Goal: Task Accomplishment & Management: Use online tool/utility

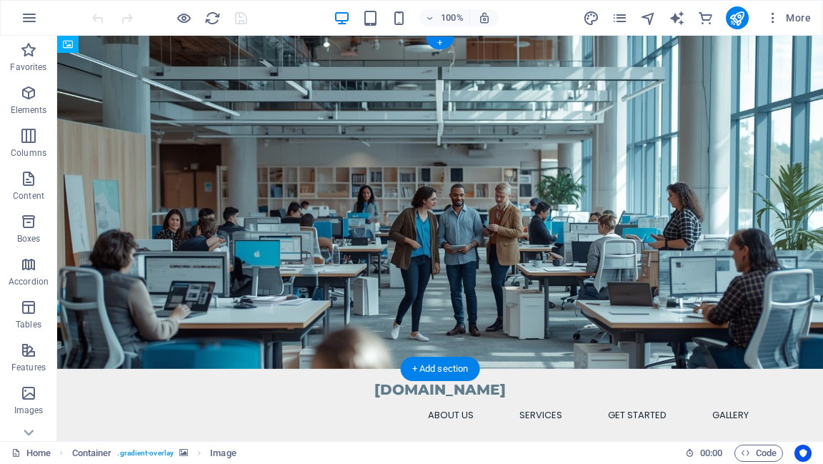
drag, startPoint x: 677, startPoint y: 317, endPoint x: 650, endPoint y: 149, distance: 170.1
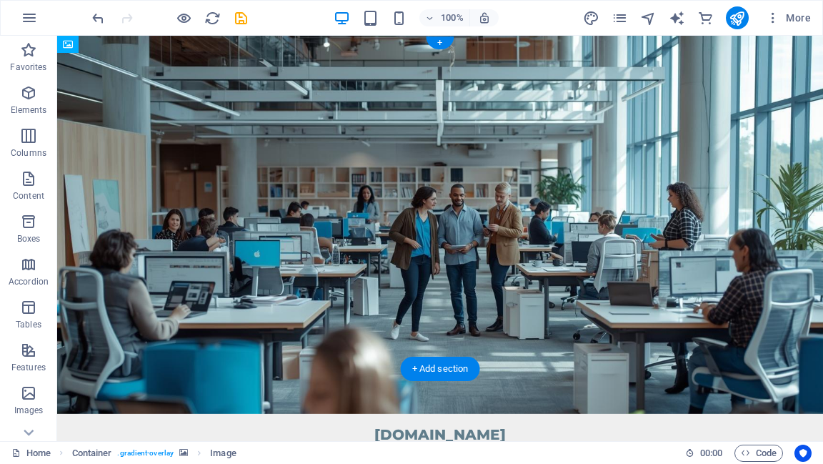
drag, startPoint x: 135, startPoint y: 110, endPoint x: 133, endPoint y: 172, distance: 62.2
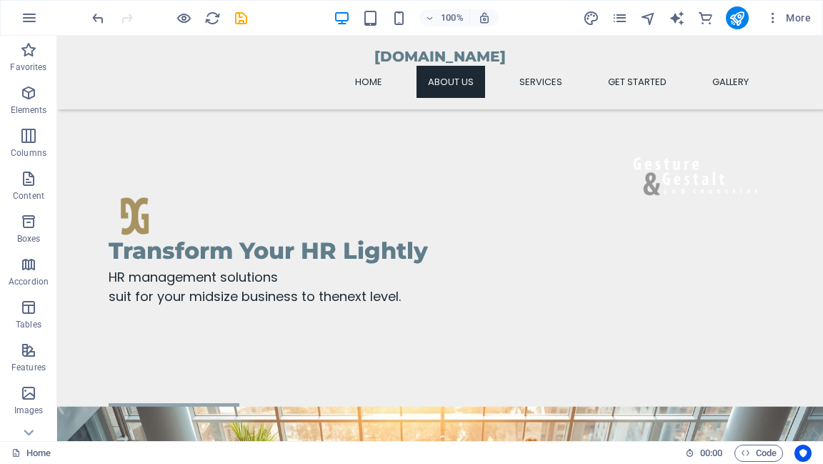
scroll to position [286, 0]
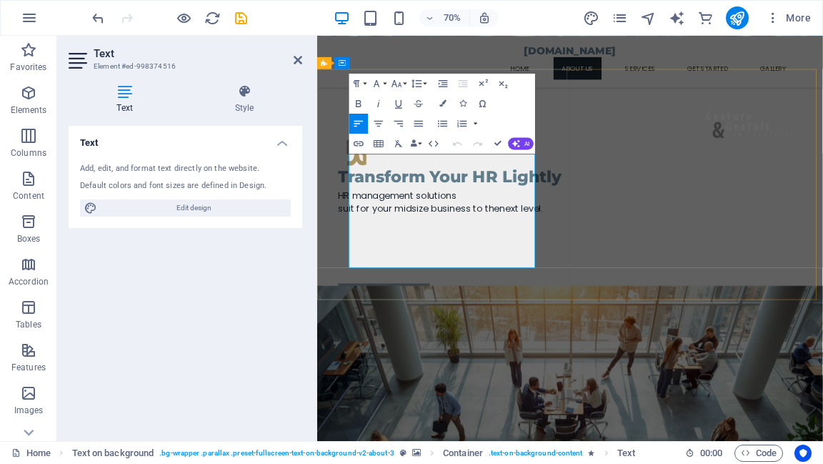
drag, startPoint x: 365, startPoint y: 212, endPoint x: 624, endPoint y: 360, distance: 298.6
click at [404, 83] on button "Font Size" at bounding box center [398, 84] width 19 height 20
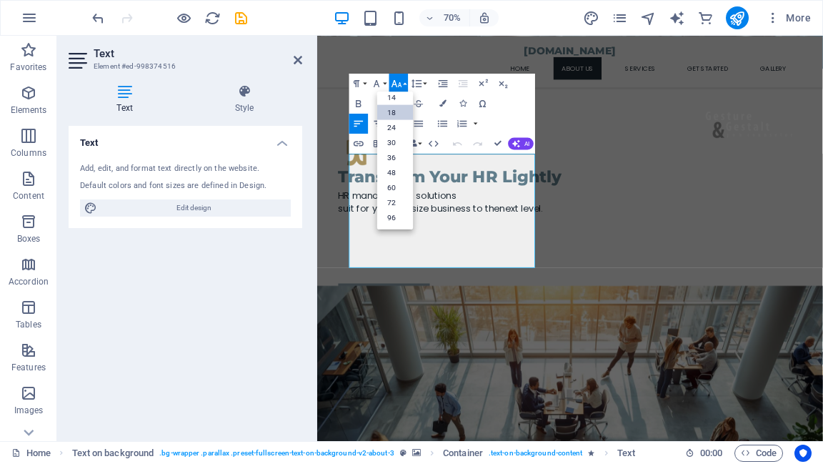
scroll to position [114, 0]
click at [399, 97] on link "14" at bounding box center [395, 97] width 36 height 15
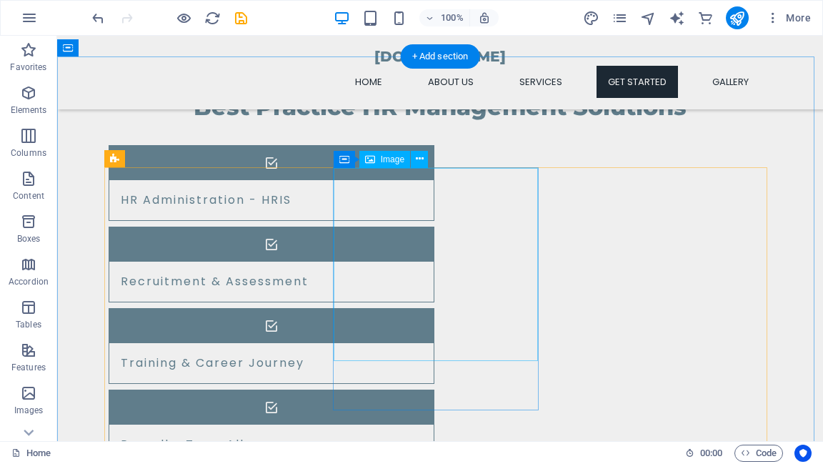
scroll to position [1372, 0]
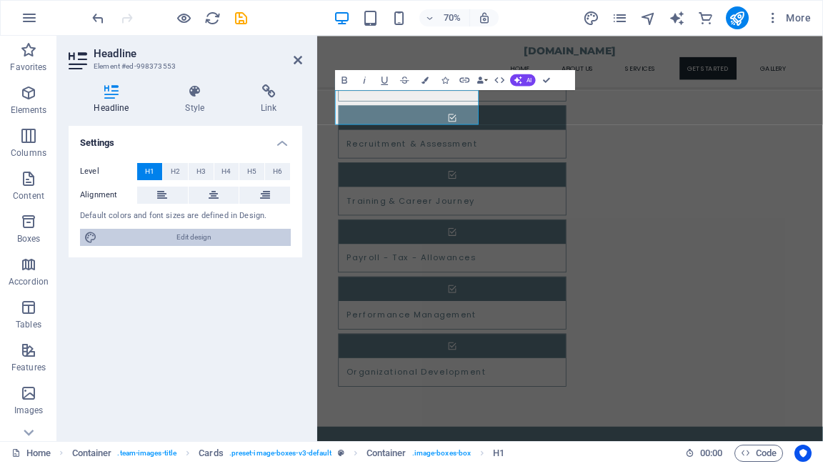
click at [196, 236] on span "Edit design" at bounding box center [193, 237] width 185 height 17
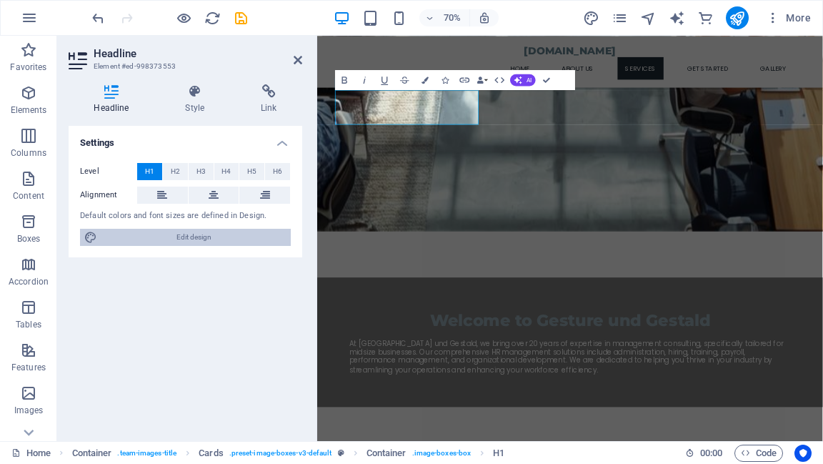
select select "px"
select select "200"
select select "px"
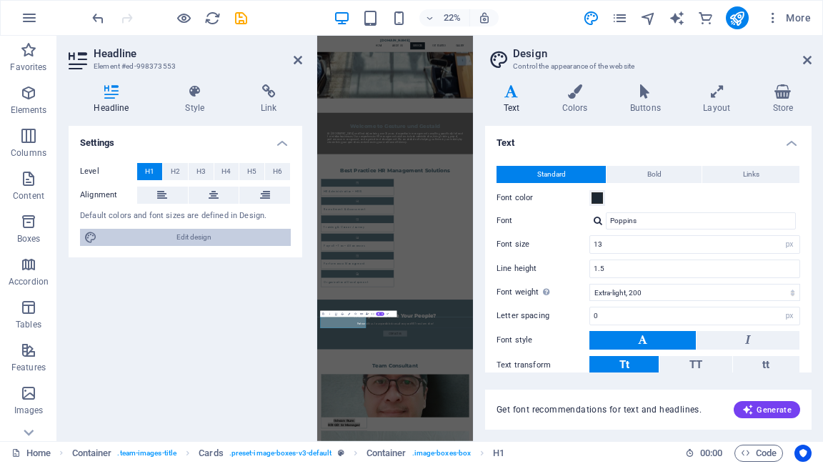
scroll to position [201, 0]
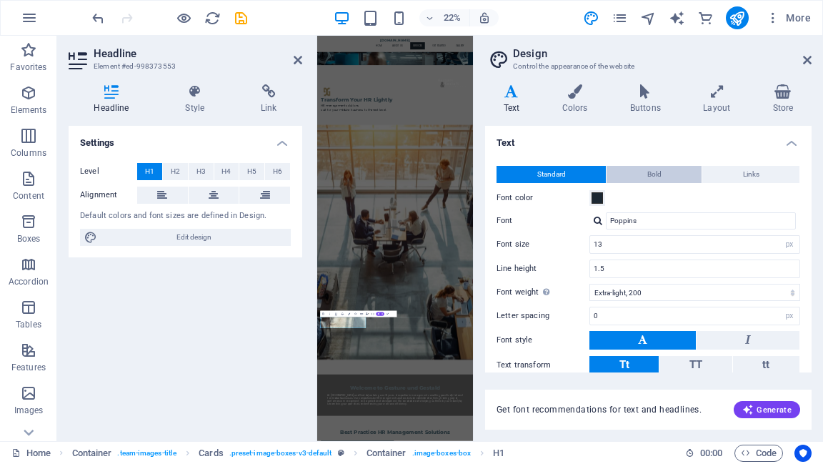
click at [672, 174] on button "Bold" at bounding box center [654, 174] width 95 height 17
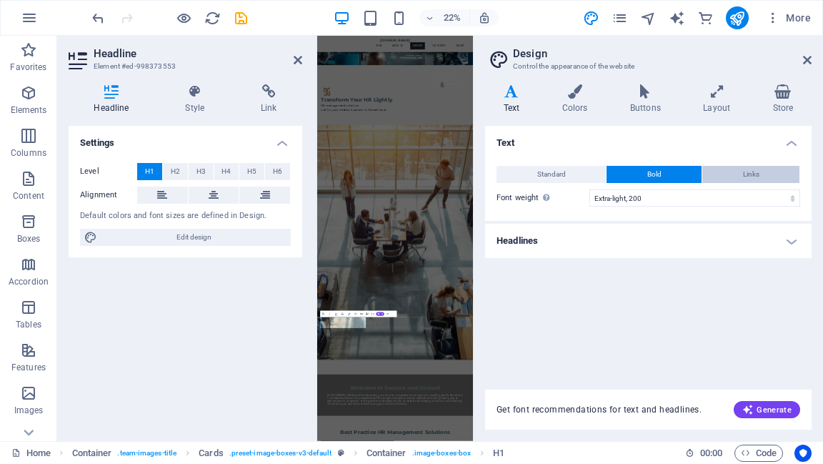
click at [749, 171] on span "Links" at bounding box center [751, 174] width 16 height 17
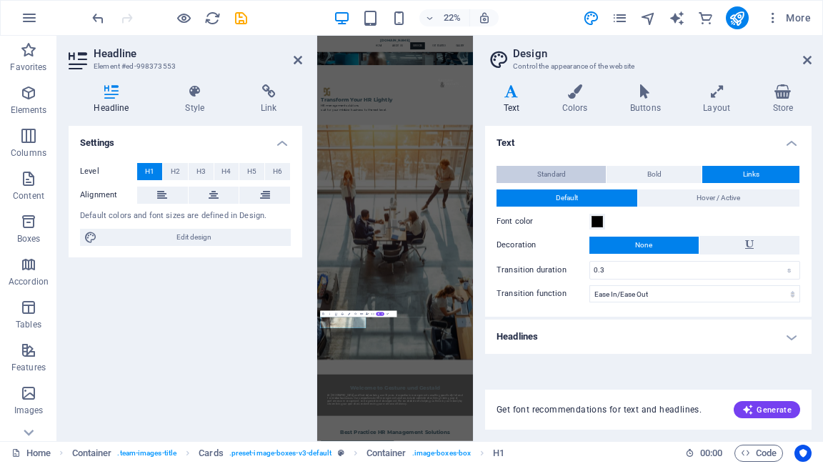
click at [560, 179] on span "Standard" at bounding box center [551, 174] width 29 height 17
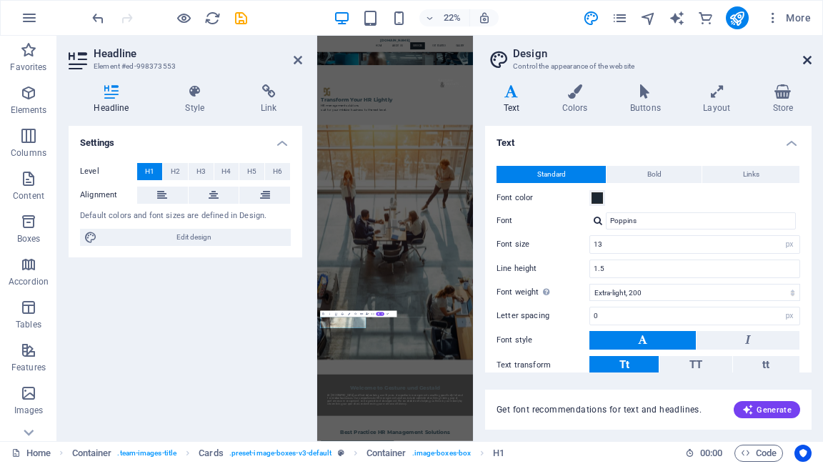
click at [806, 60] on icon at bounding box center [807, 59] width 9 height 11
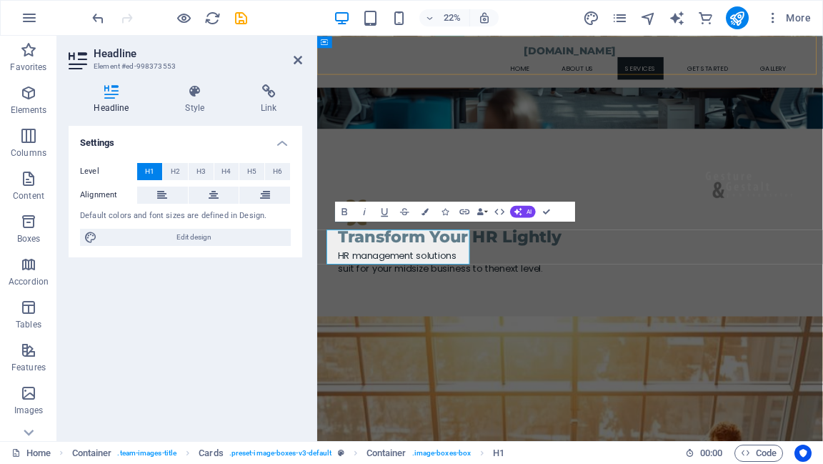
scroll to position [1184, 0]
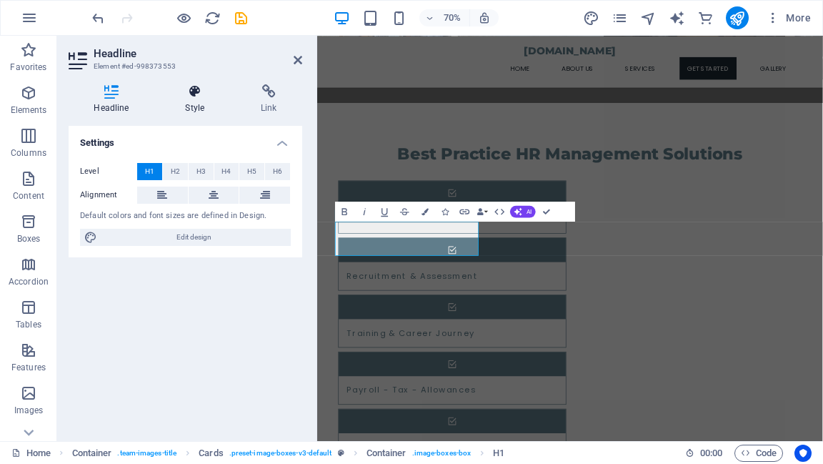
click at [191, 97] on icon at bounding box center [195, 91] width 70 height 14
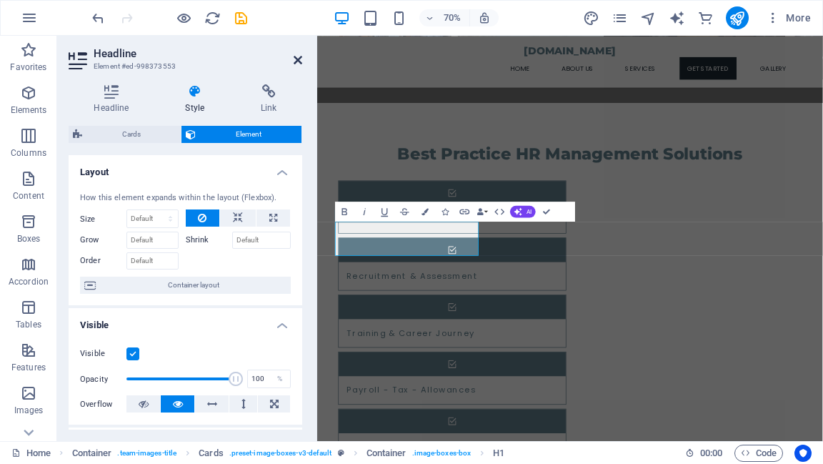
click at [296, 63] on icon at bounding box center [298, 59] width 9 height 11
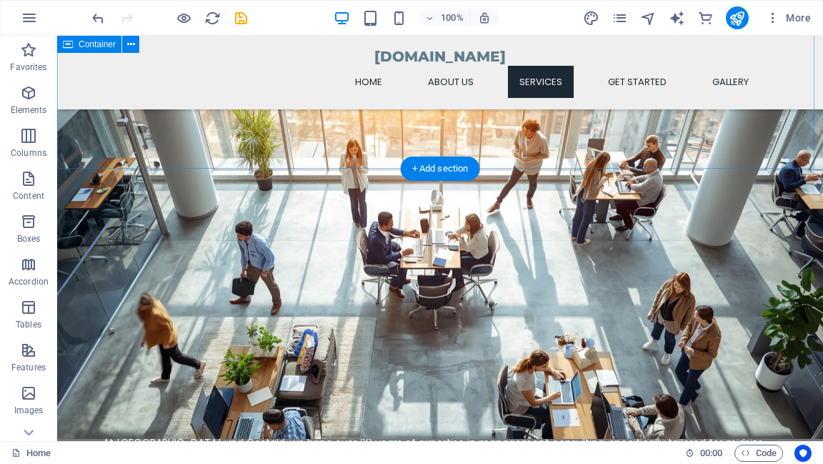
scroll to position [514, 0]
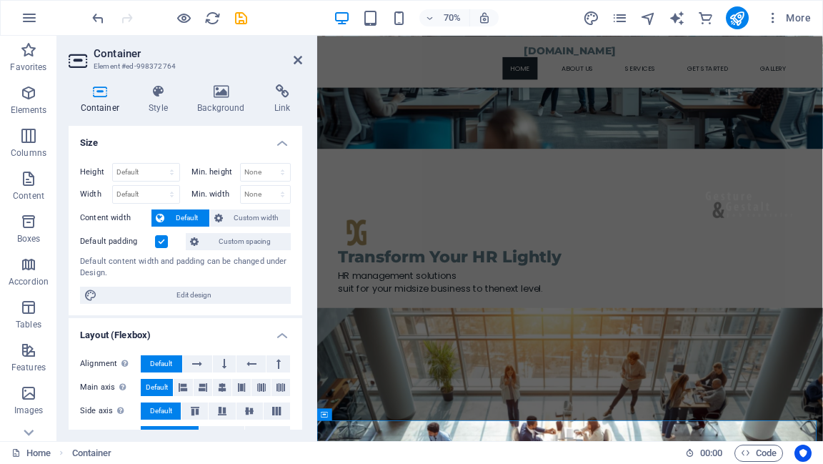
scroll to position [0, 0]
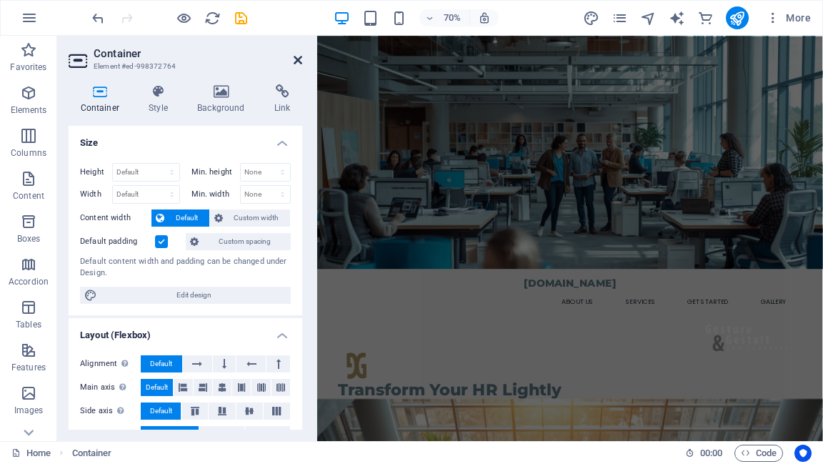
click at [295, 60] on icon at bounding box center [298, 59] width 9 height 11
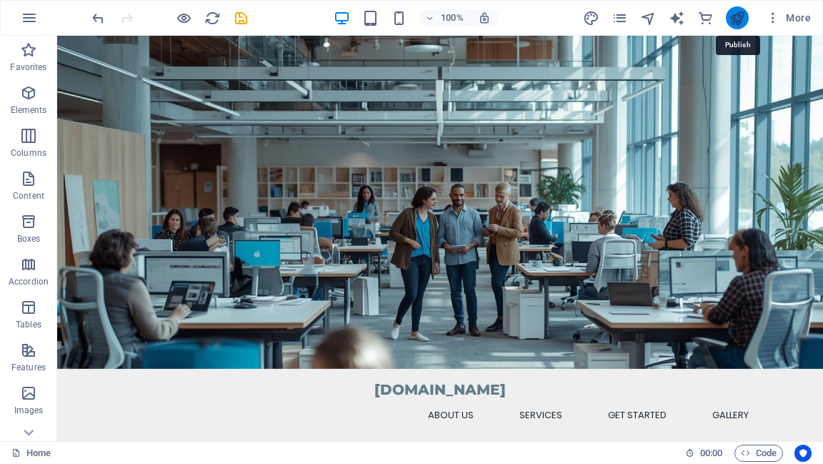
click at [738, 26] on icon "publish" at bounding box center [737, 18] width 16 height 16
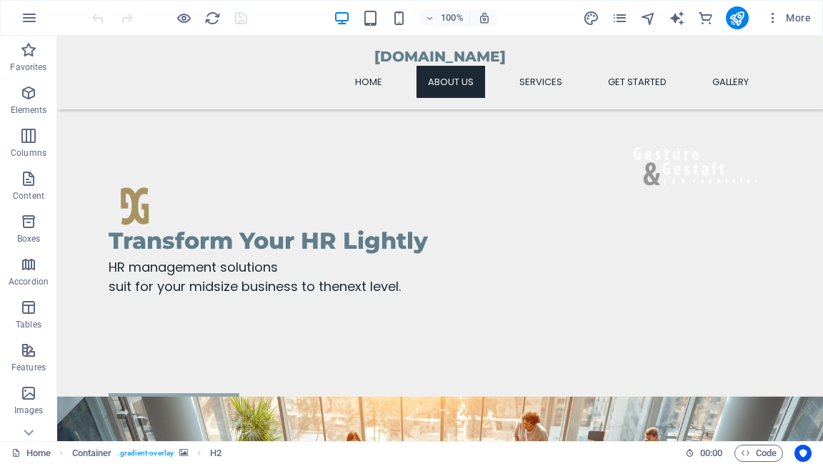
scroll to position [286, 0]
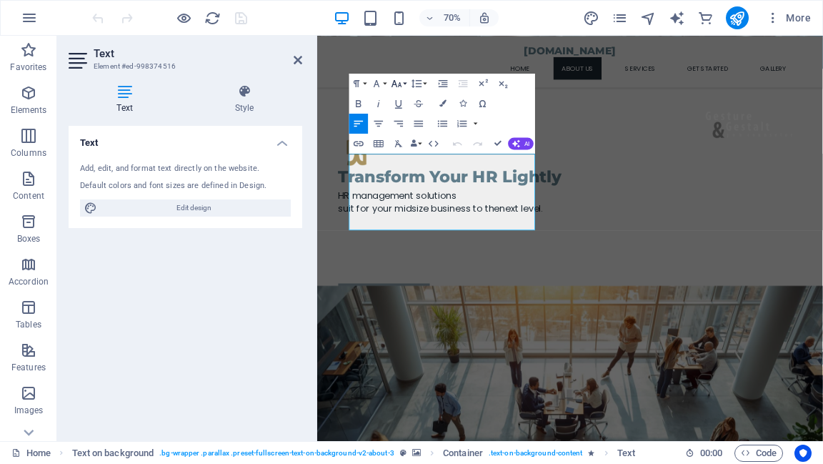
click at [403, 85] on button "Font Size" at bounding box center [398, 84] width 19 height 20
click at [383, 84] on button "Font Family" at bounding box center [378, 84] width 19 height 20
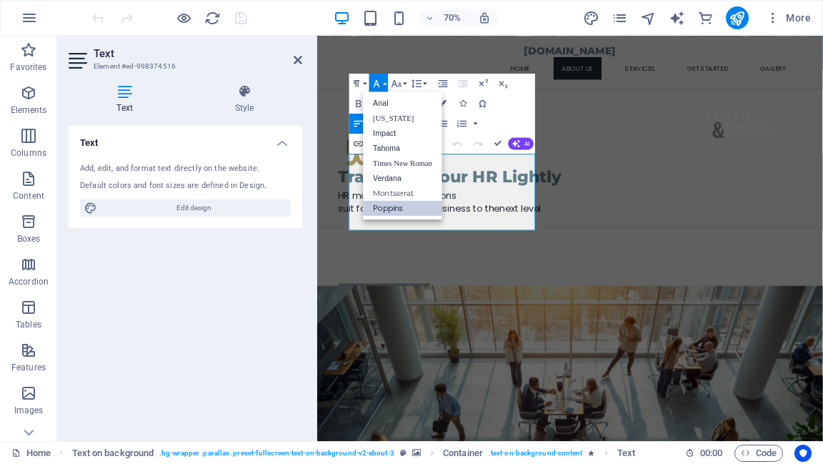
scroll to position [0, 0]
click at [400, 85] on icon "button" at bounding box center [397, 83] width 10 height 7
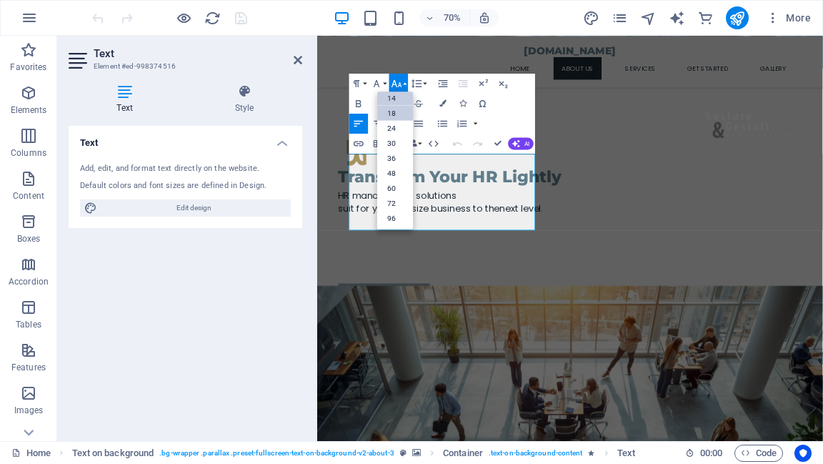
click at [395, 110] on link "18" at bounding box center [395, 112] width 36 height 15
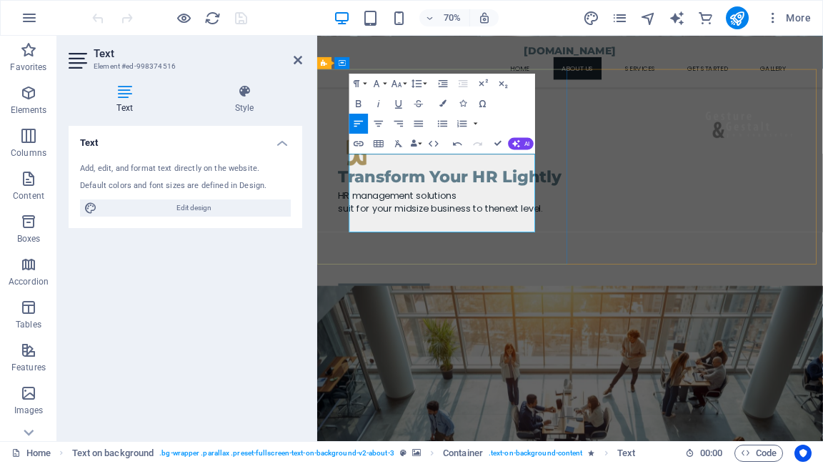
drag, startPoint x: 366, startPoint y: 211, endPoint x: 433, endPoint y: 295, distance: 107.2
drag, startPoint x: 364, startPoint y: 211, endPoint x: 417, endPoint y: 309, distance: 111.2
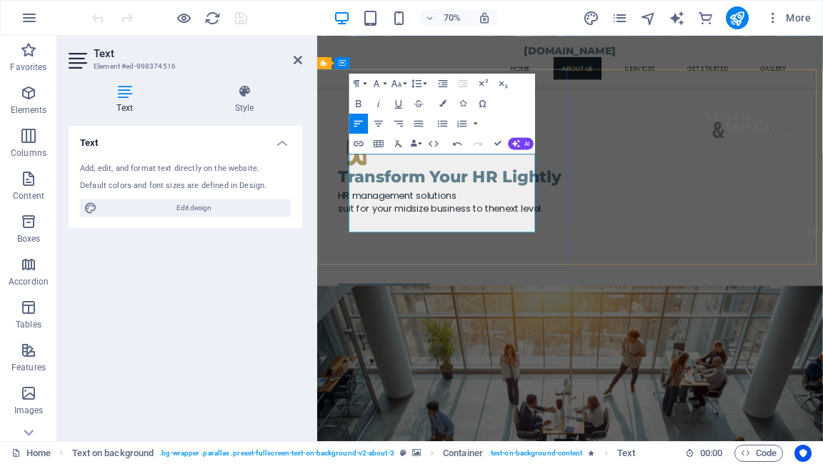
click at [402, 84] on icon "button" at bounding box center [397, 83] width 12 height 12
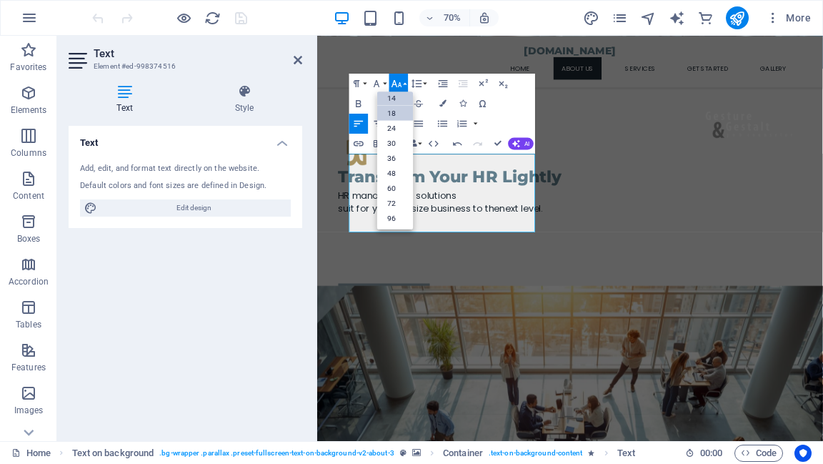
click at [403, 109] on link "18" at bounding box center [395, 112] width 36 height 15
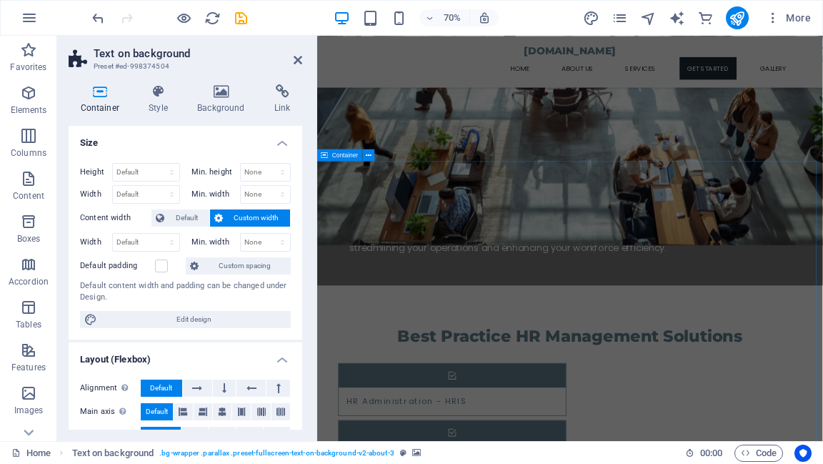
scroll to position [1143, 0]
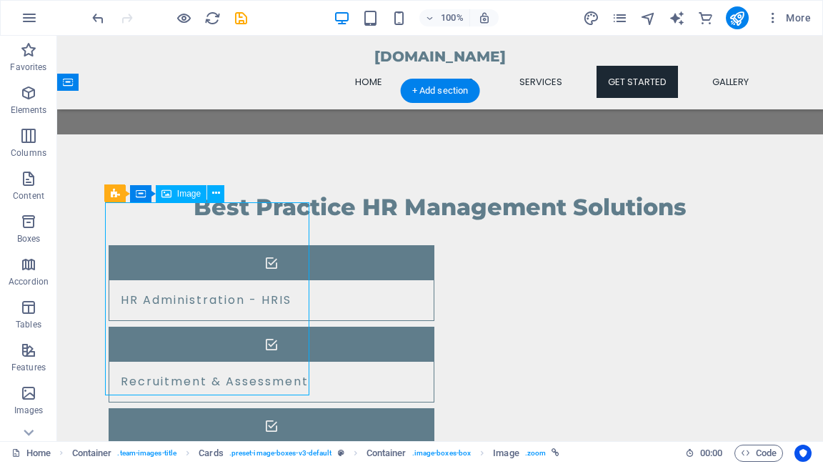
select select "vw"
select select "px"
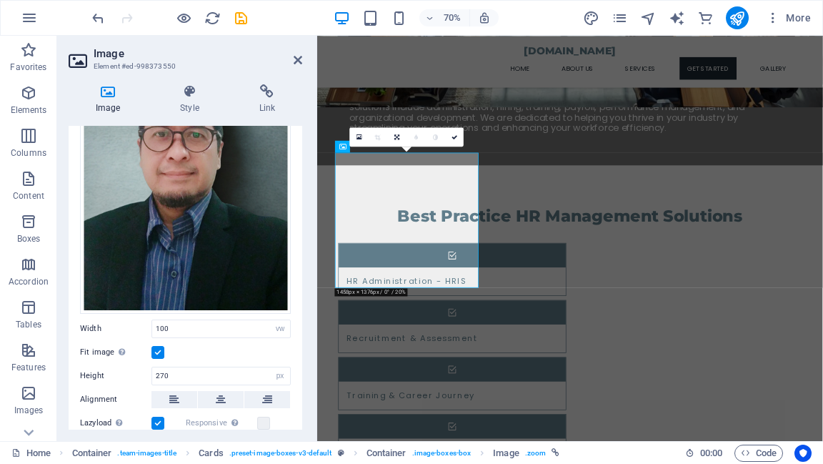
scroll to position [229, 0]
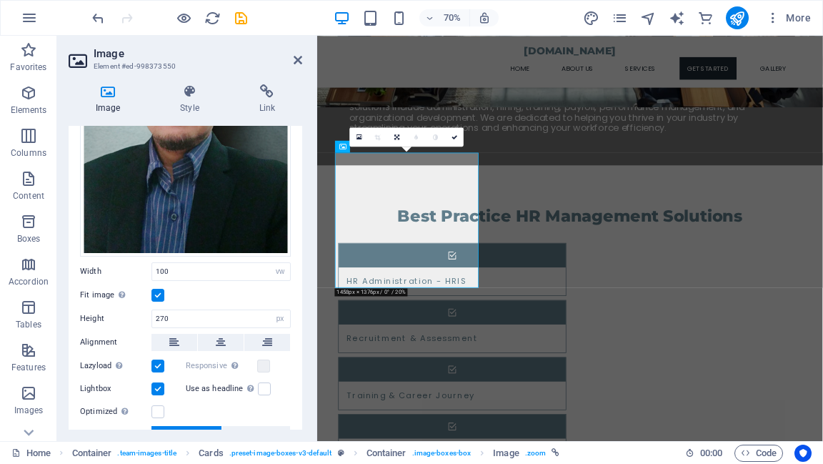
click at [156, 290] on label at bounding box center [157, 295] width 13 height 13
click at [0, 0] on input "Fit image Automatically fit image to a fixed width and height" at bounding box center [0, 0] width 0 height 0
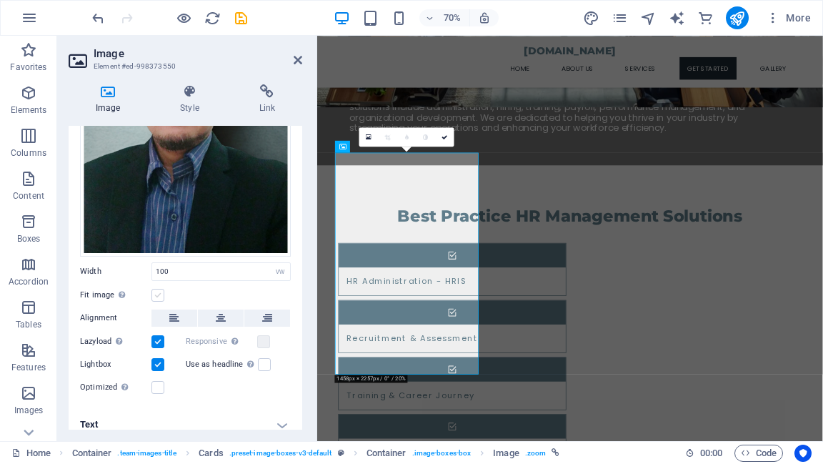
click at [156, 290] on label at bounding box center [157, 295] width 13 height 13
click at [0, 0] on input "Fit image Automatically fit image to a fixed width and height" at bounding box center [0, 0] width 0 height 0
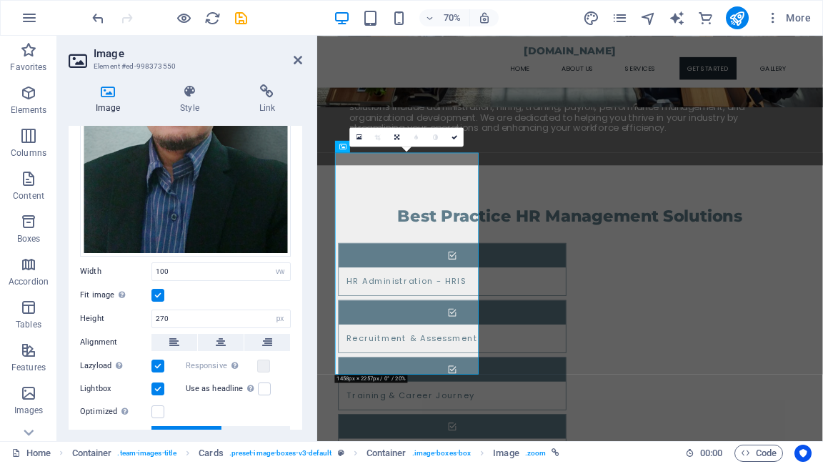
click at [307, 272] on div "Image Style Link Image Drag files here, click to choose files or select files f…" at bounding box center [185, 257] width 256 height 368
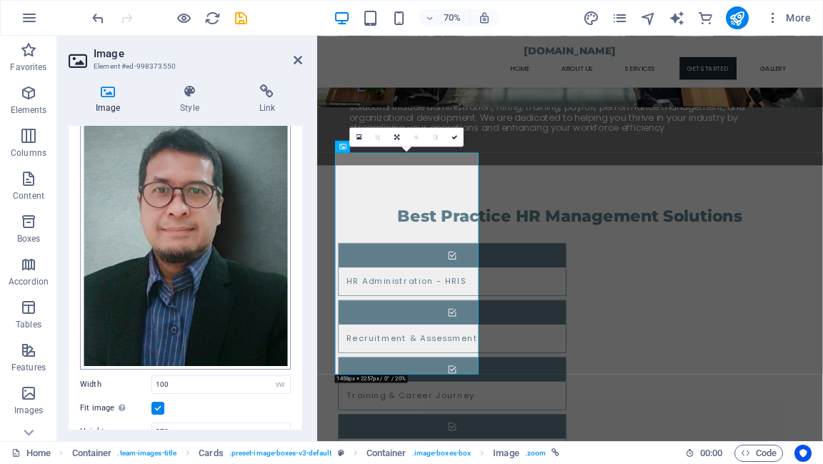
scroll to position [332, 0]
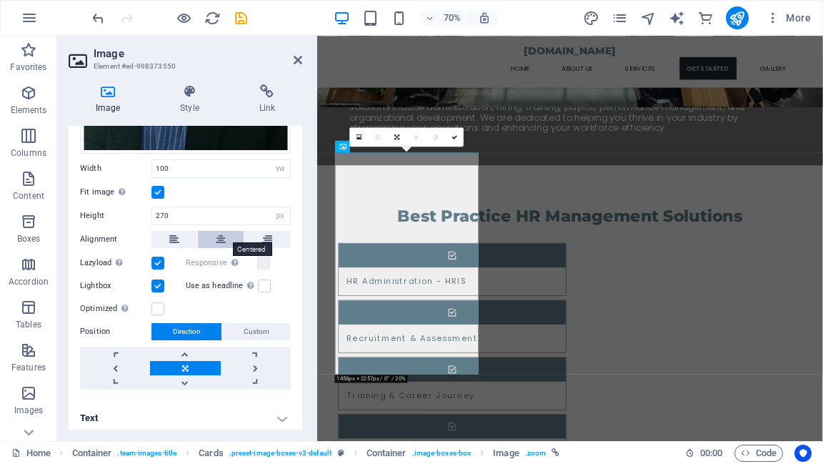
click at [217, 234] on icon at bounding box center [221, 239] width 10 height 17
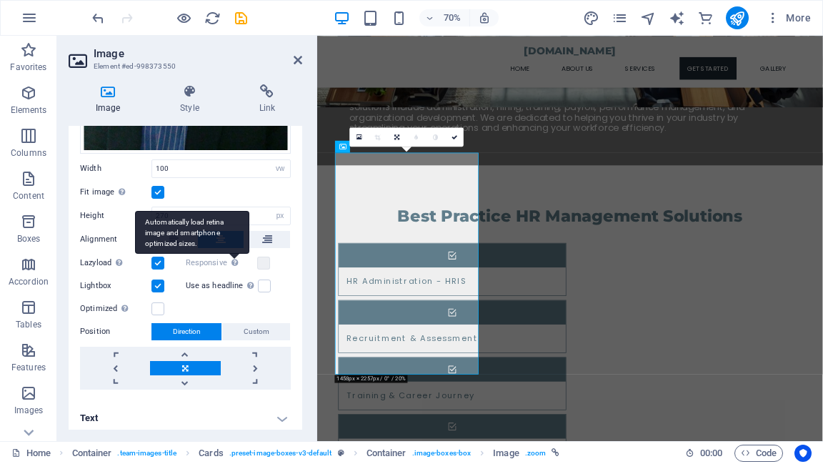
click at [173, 236] on div "Automatically load retina image and smartphone optimized sizes." at bounding box center [192, 232] width 114 height 43
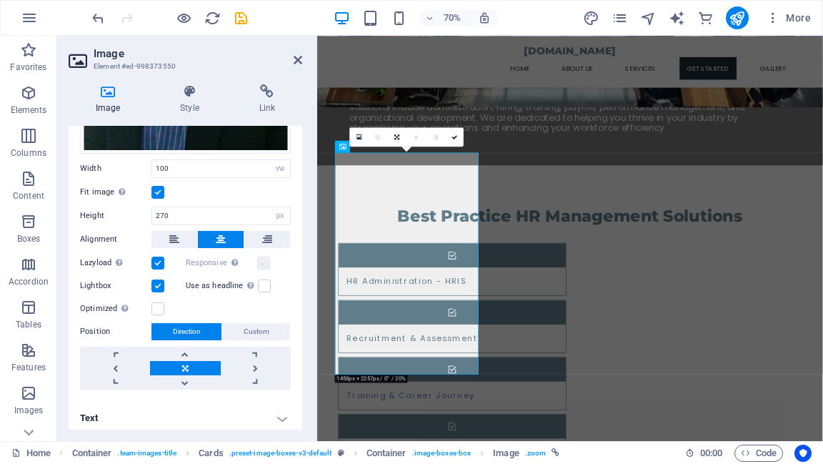
click at [262, 256] on label at bounding box center [263, 262] width 13 height 13
click at [166, 214] on input "270" at bounding box center [221, 215] width 138 height 17
click at [170, 164] on input "100" at bounding box center [221, 168] width 138 height 17
click at [297, 60] on icon at bounding box center [298, 59] width 9 height 11
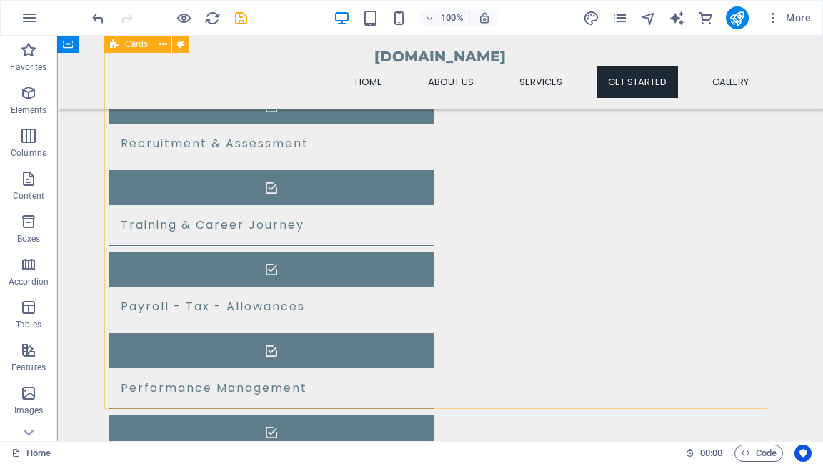
scroll to position [1210, 0]
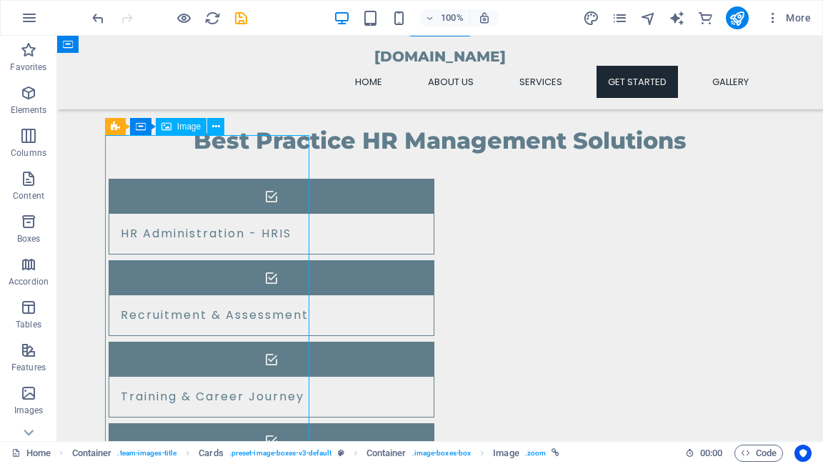
select select "vw"
select select "px"
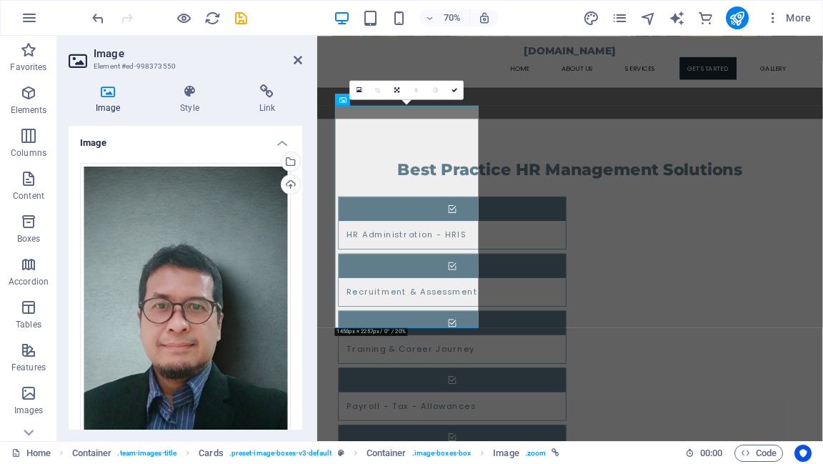
select select "DISABLED_OPTION_VALUE"
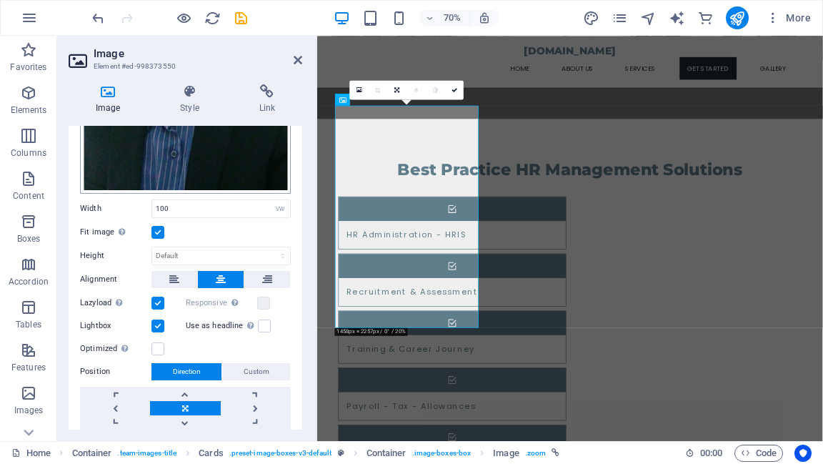
scroll to position [274, 0]
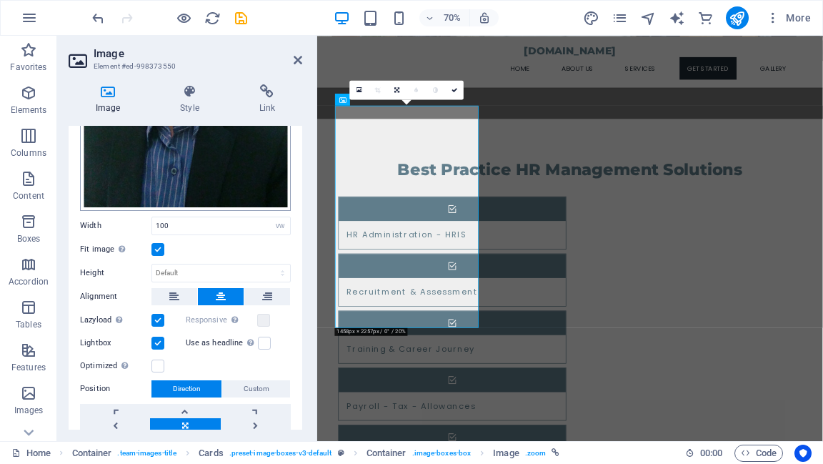
click at [159, 244] on label at bounding box center [157, 249] width 13 height 13
click at [0, 0] on input "Fit image Automatically fit image to a fixed width and height" at bounding box center [0, 0] width 0 height 0
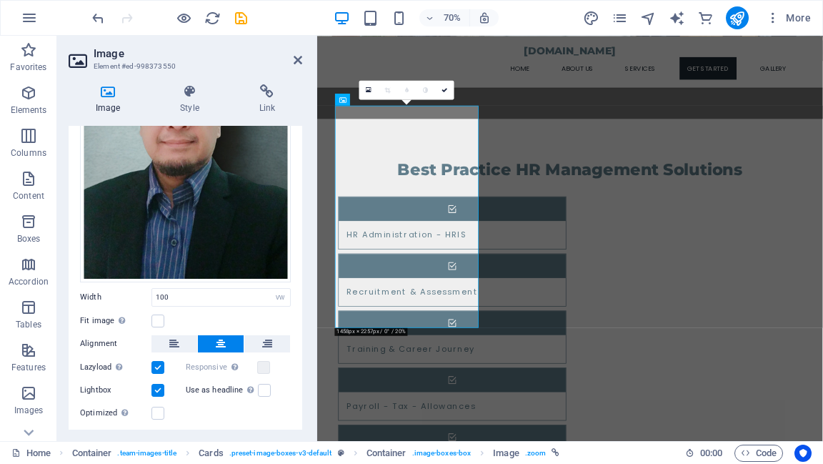
scroll to position [236, 0]
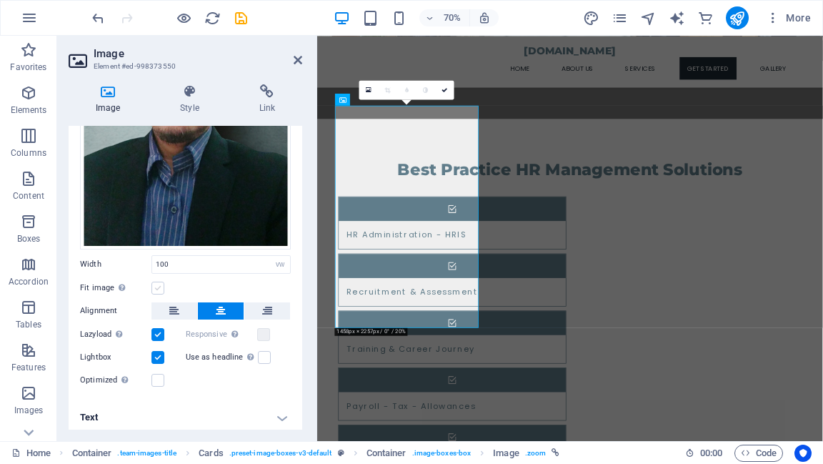
click at [157, 287] on label at bounding box center [157, 288] width 13 height 13
click at [0, 0] on input "Fit image Automatically fit image to a fixed width and height" at bounding box center [0, 0] width 0 height 0
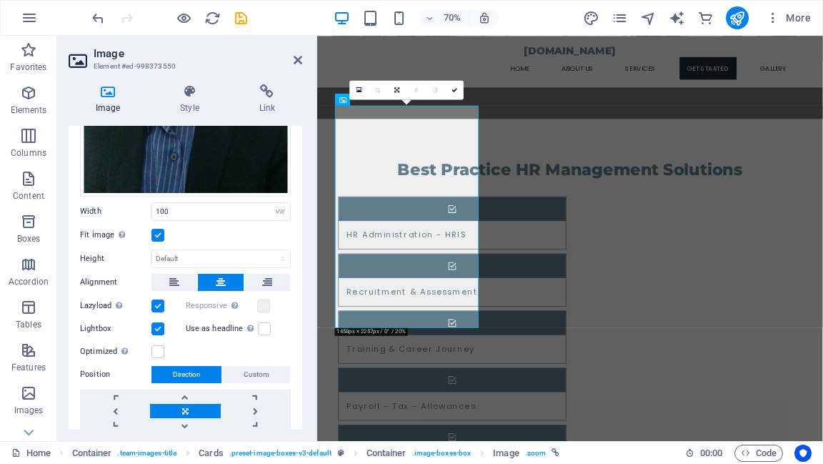
scroll to position [332, 0]
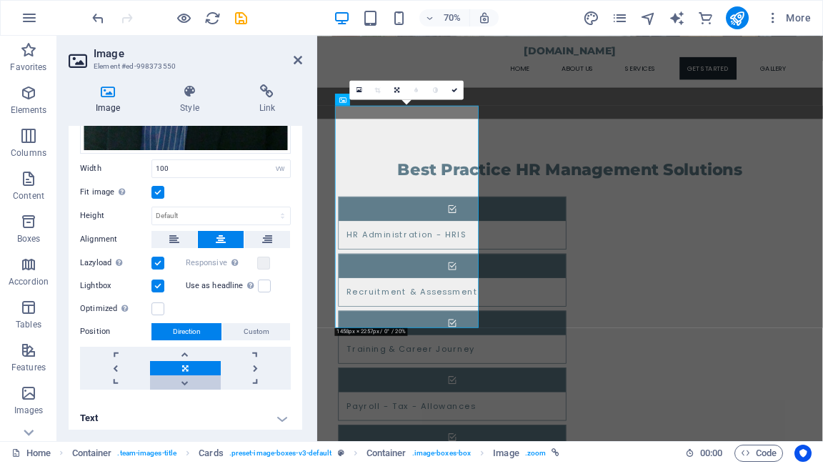
click at [184, 377] on link at bounding box center [185, 382] width 70 height 14
click at [179, 347] on link at bounding box center [185, 354] width 70 height 14
click at [183, 362] on link at bounding box center [185, 368] width 70 height 14
click at [162, 186] on label at bounding box center [157, 192] width 13 height 13
click at [0, 0] on input "Fit image Automatically fit image to a fixed width and height" at bounding box center [0, 0] width 0 height 0
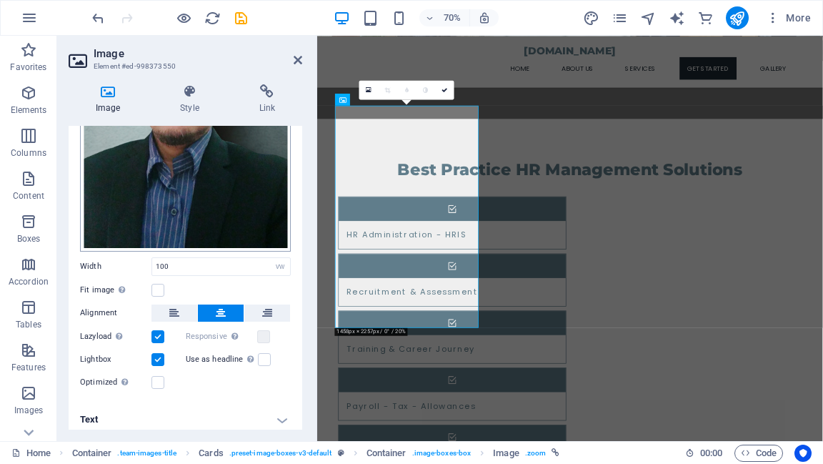
scroll to position [236, 0]
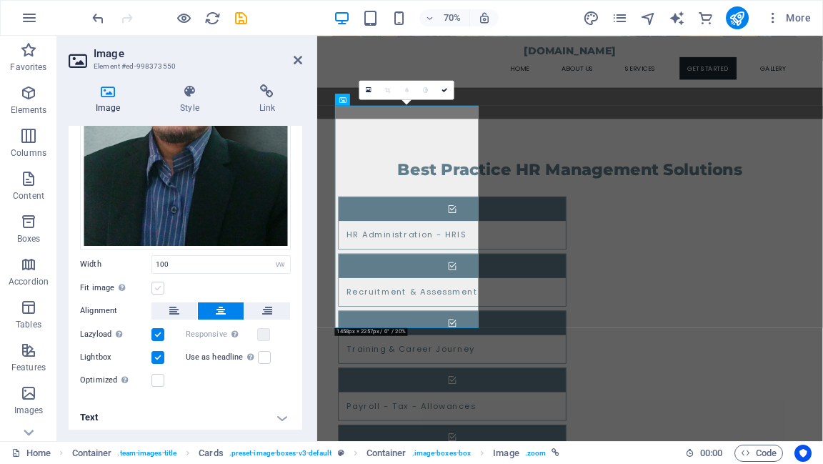
click at [157, 283] on label at bounding box center [157, 288] width 13 height 13
click at [0, 0] on input "Fit image Automatically fit image to a fixed width and height" at bounding box center [0, 0] width 0 height 0
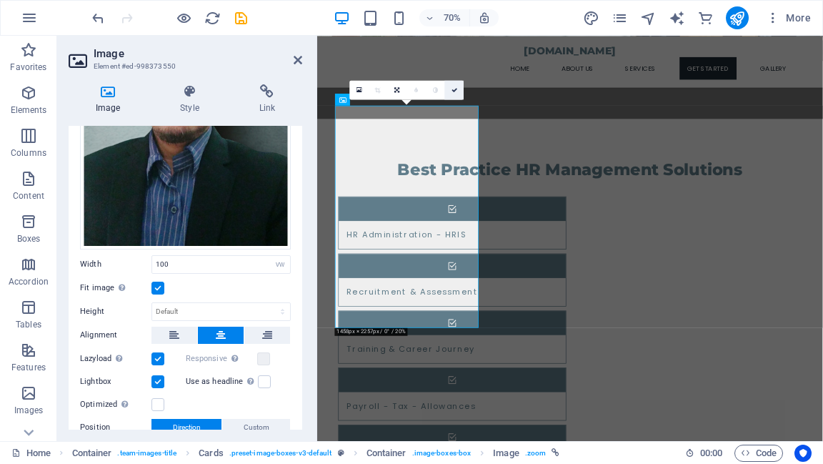
click at [454, 89] on icon at bounding box center [455, 90] width 6 height 6
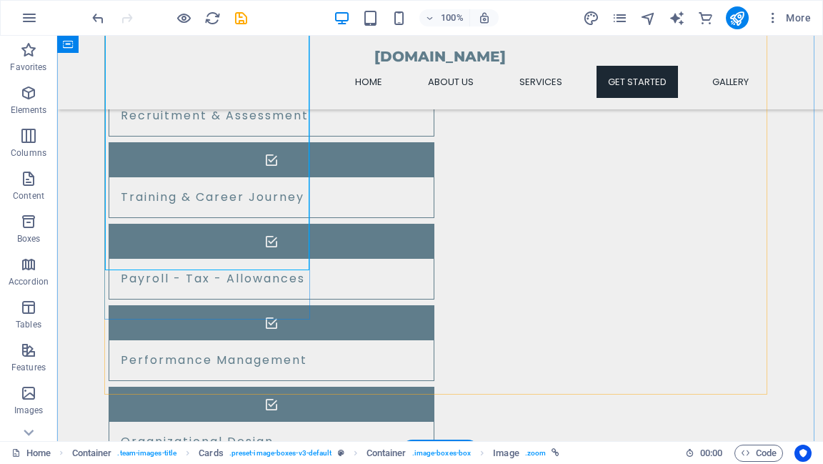
scroll to position [1438, 0]
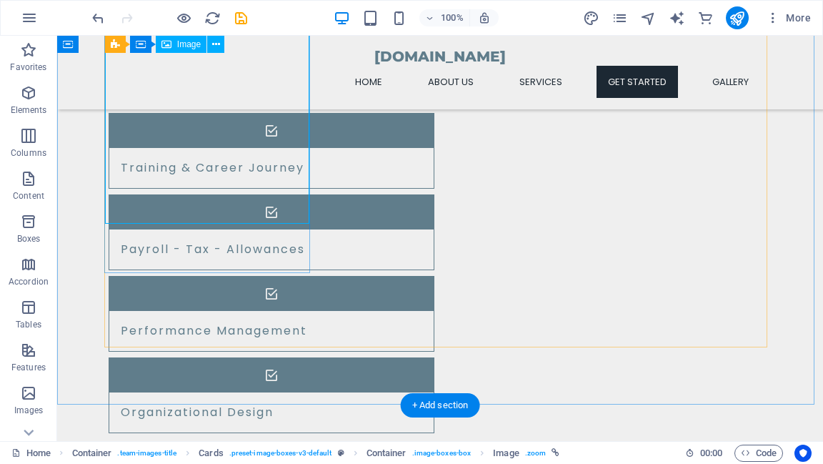
select select "vw"
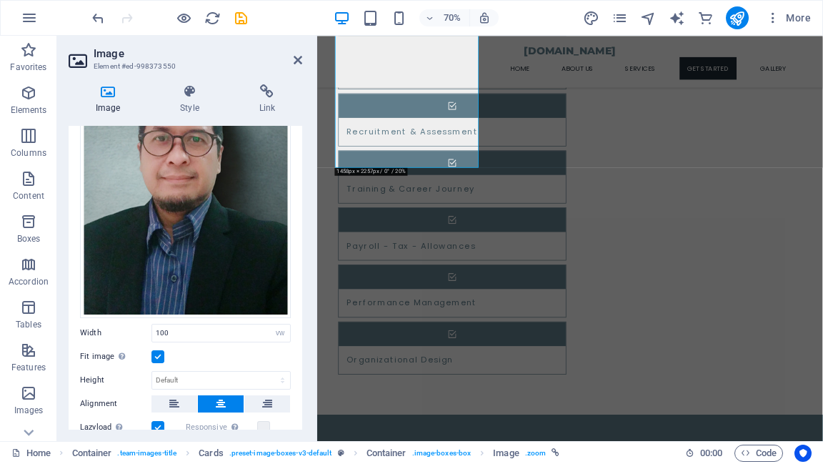
scroll to position [332, 0]
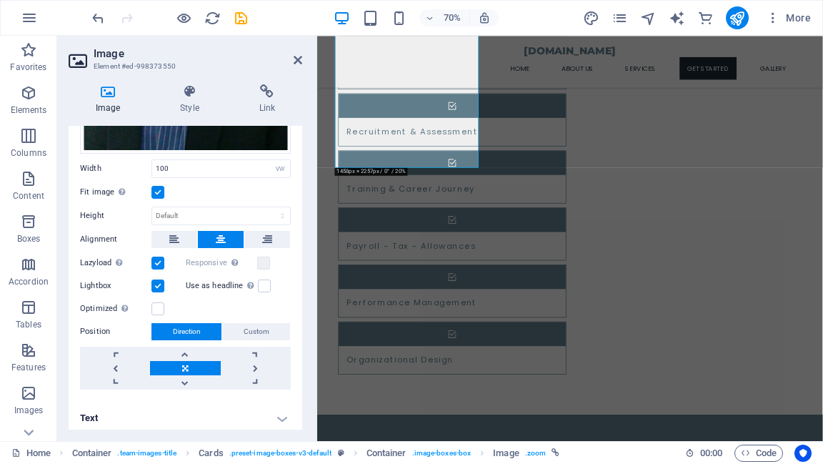
click at [155, 187] on label at bounding box center [157, 192] width 13 height 13
click at [0, 0] on input "Fit image Automatically fit image to a fixed width and height" at bounding box center [0, 0] width 0 height 0
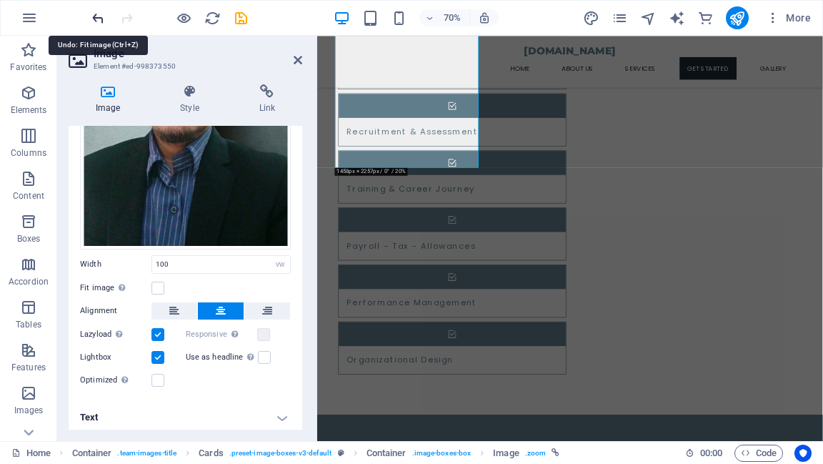
click at [100, 19] on icon "undo" at bounding box center [98, 18] width 16 height 16
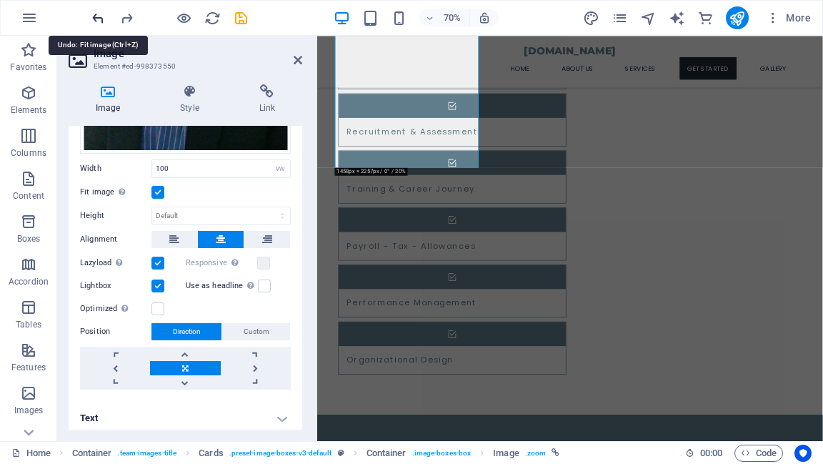
click at [100, 19] on icon "undo" at bounding box center [98, 18] width 16 height 16
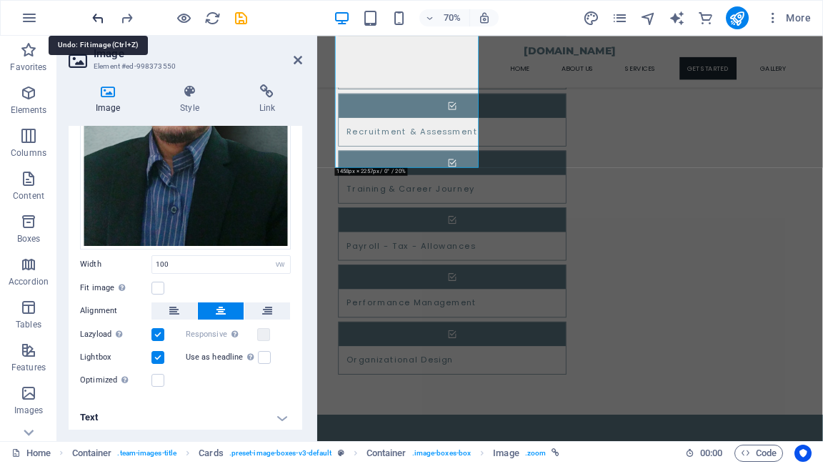
click at [100, 19] on icon "undo" at bounding box center [98, 18] width 16 height 16
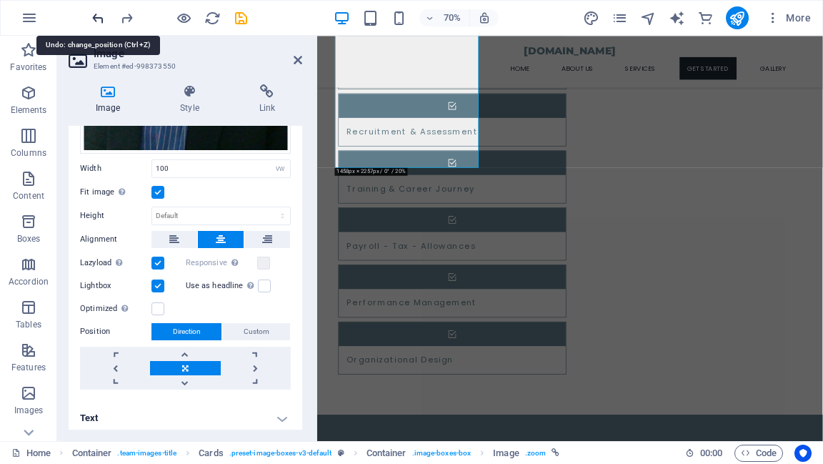
click at [100, 19] on icon "undo" at bounding box center [98, 18] width 16 height 16
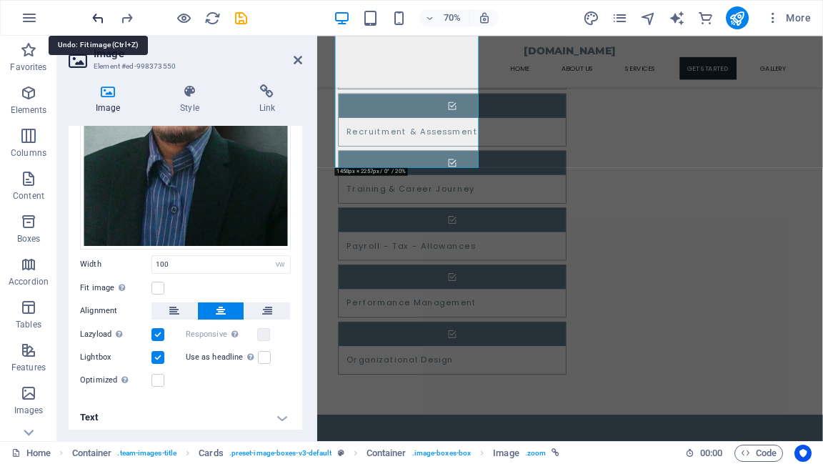
click at [100, 19] on icon "undo" at bounding box center [98, 18] width 16 height 16
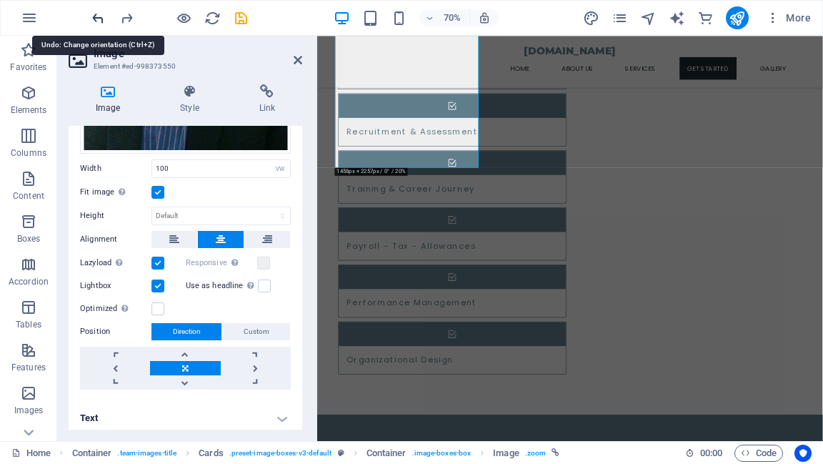
click at [100, 19] on icon "undo" at bounding box center [98, 18] width 16 height 16
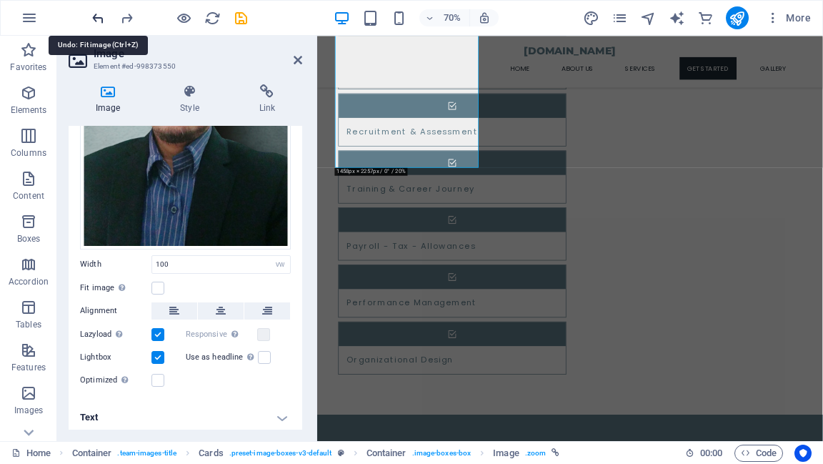
click at [100, 19] on icon "undo" at bounding box center [98, 18] width 16 height 16
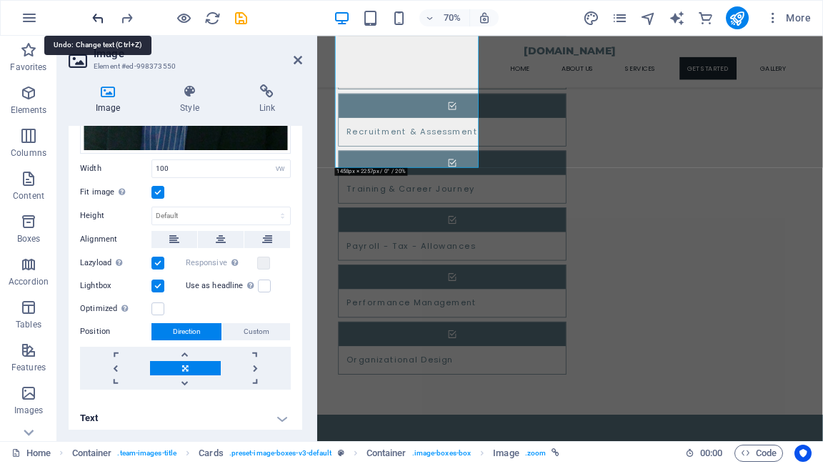
click at [100, 19] on icon "undo" at bounding box center [98, 18] width 16 height 16
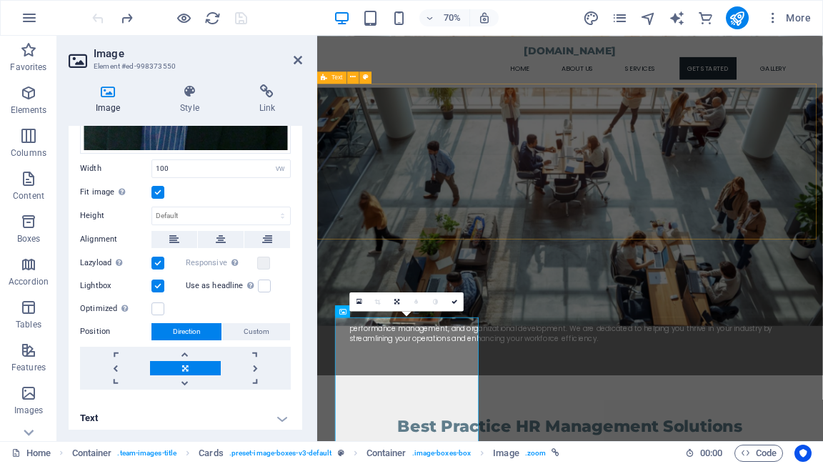
scroll to position [1019, 0]
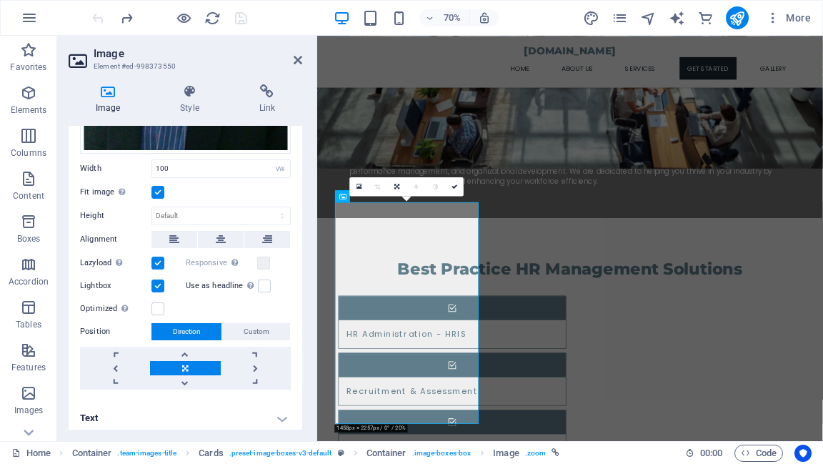
click at [155, 191] on label at bounding box center [157, 192] width 13 height 13
click at [0, 0] on input "Fit image Automatically fit image to a fixed width and height" at bounding box center [0, 0] width 0 height 0
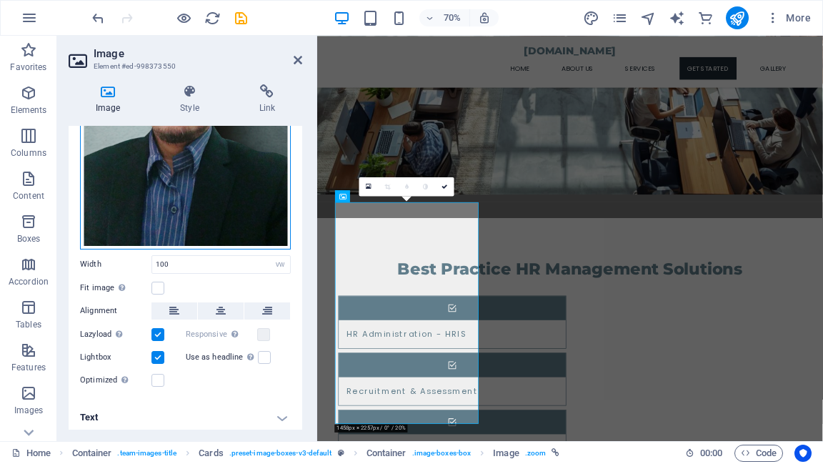
click at [169, 194] on div "Drag files here, click to choose files or select files from Files or our free s…" at bounding box center [185, 88] width 211 height 322
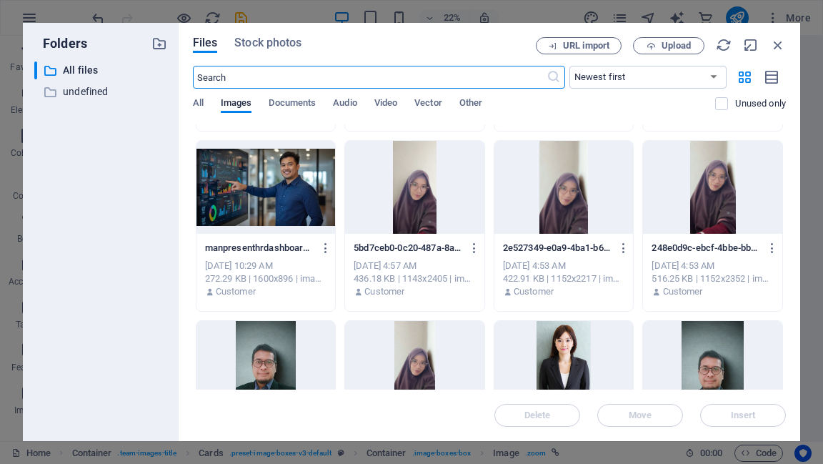
scroll to position [457, 0]
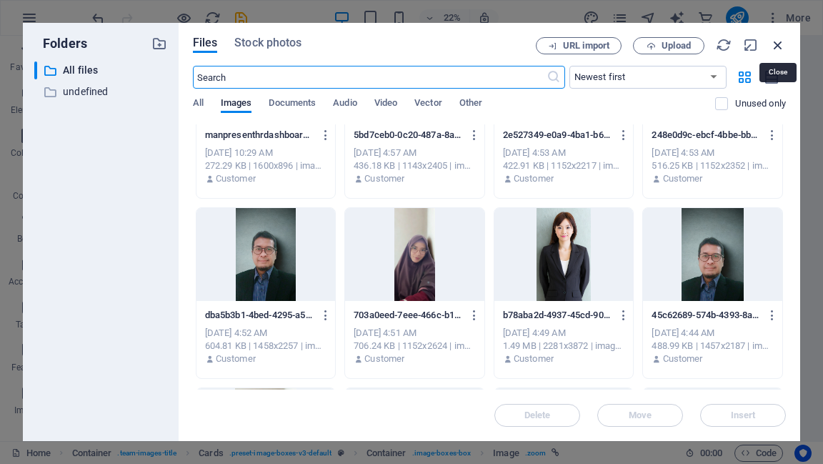
click at [776, 43] on icon "button" at bounding box center [778, 45] width 16 height 16
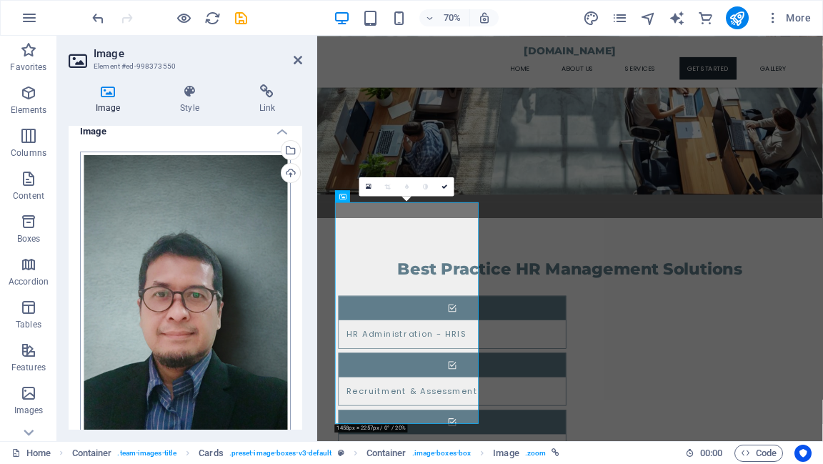
scroll to position [0, 0]
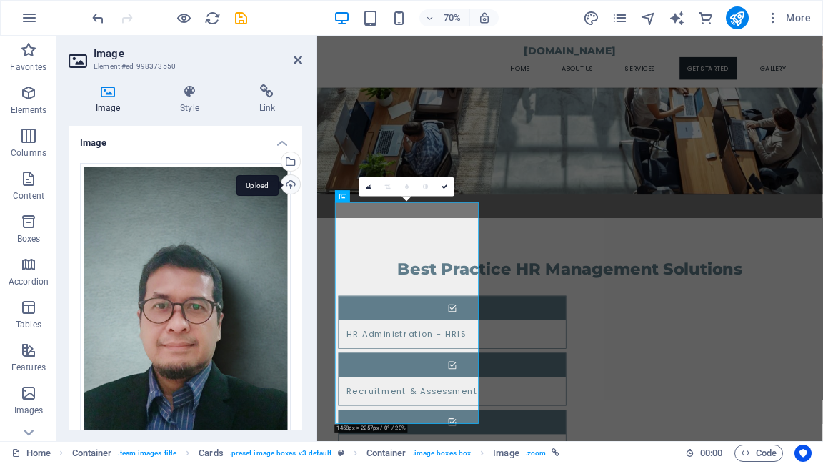
click at [283, 184] on div "Upload" at bounding box center [289, 185] width 21 height 21
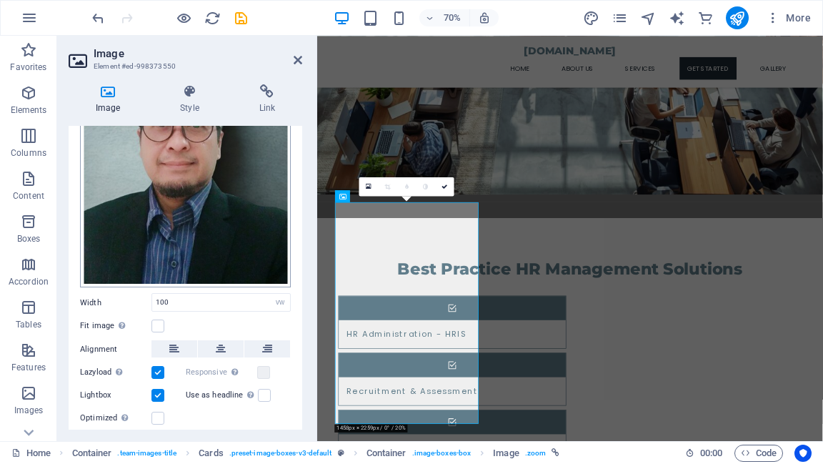
scroll to position [229, 0]
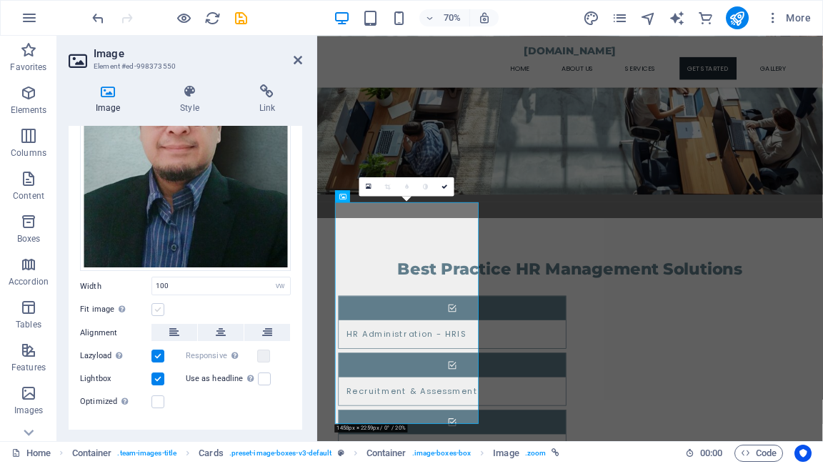
click at [158, 305] on label at bounding box center [157, 309] width 13 height 13
click at [0, 0] on input "Fit image Automatically fit image to a fixed width and height" at bounding box center [0, 0] width 0 height 0
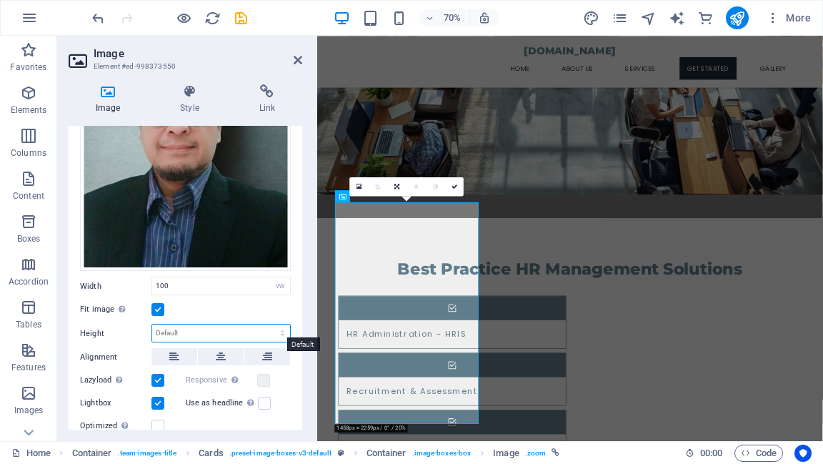
click at [185, 330] on select "Default auto px" at bounding box center [221, 332] width 138 height 17
click at [184, 328] on select "Default auto px" at bounding box center [221, 332] width 138 height 17
click at [192, 329] on select "Default auto px" at bounding box center [221, 332] width 138 height 17
select select "px"
click at [267, 324] on select "Default auto px" at bounding box center [221, 332] width 138 height 17
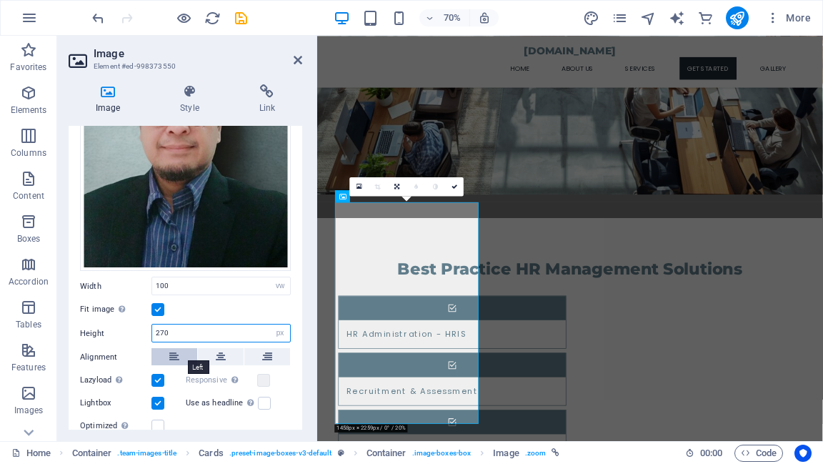
type input "270"
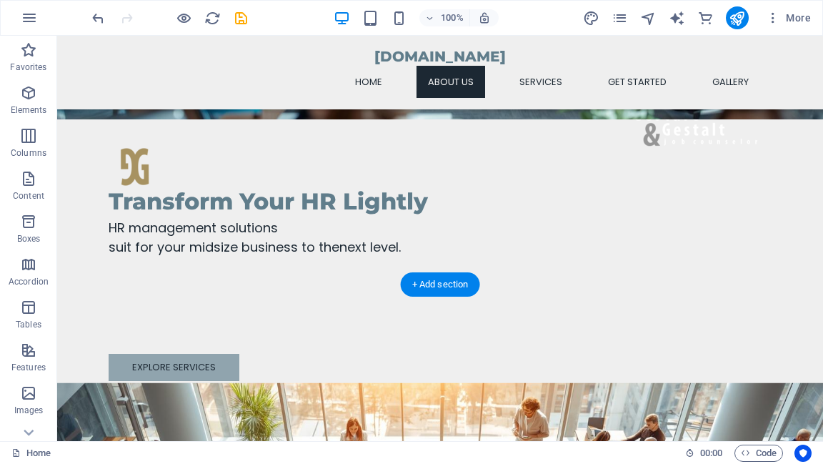
scroll to position [321, 0]
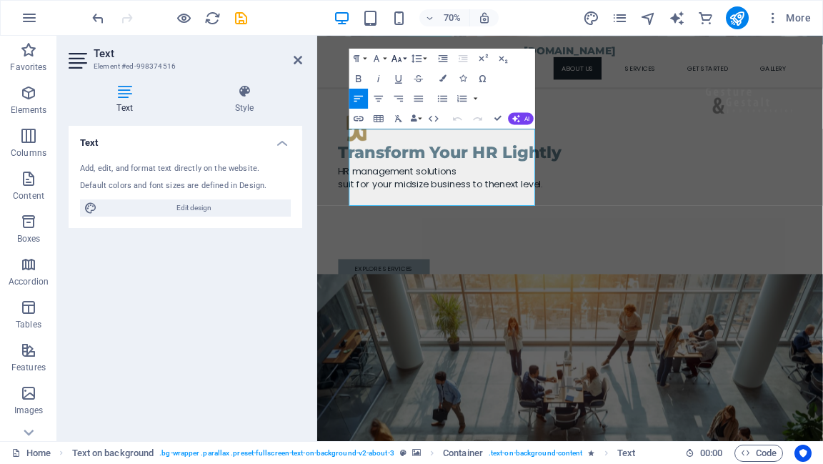
click at [401, 61] on icon "button" at bounding box center [397, 58] width 10 height 7
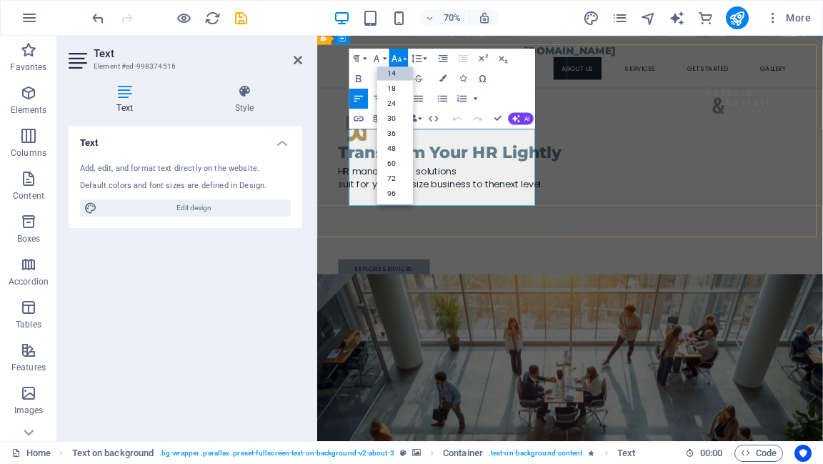
drag, startPoint x: 365, startPoint y: 169, endPoint x: 717, endPoint y: 236, distance: 358.6
click at [397, 89] on link "18" at bounding box center [395, 88] width 36 height 15
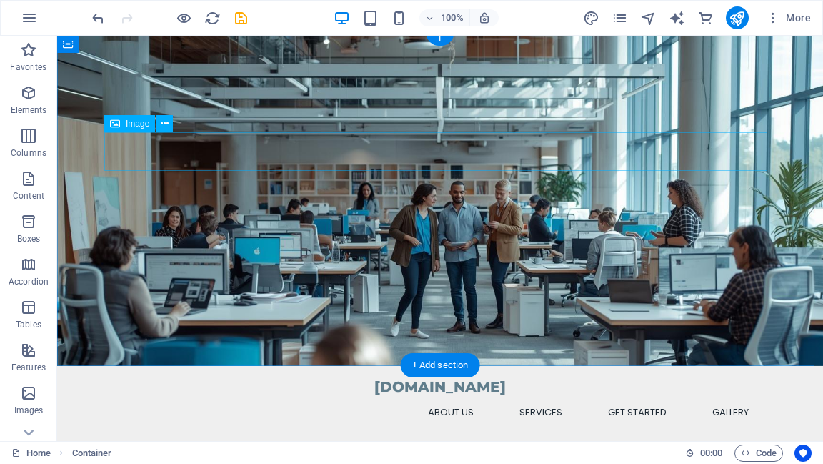
scroll to position [0, 0]
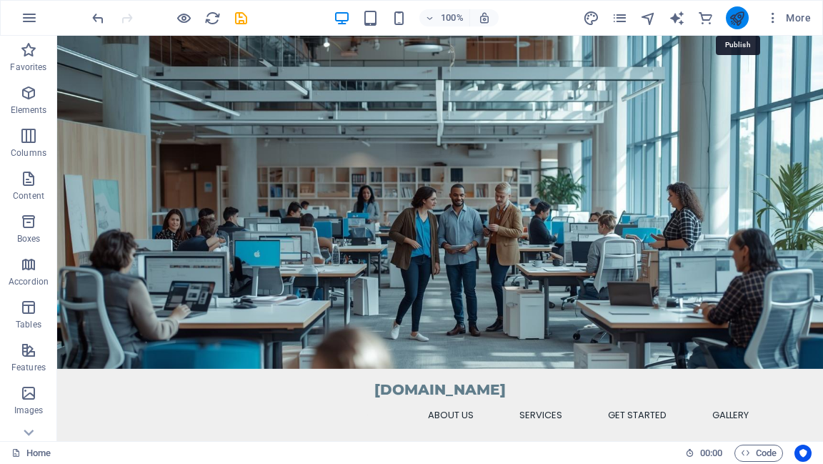
click at [737, 20] on icon "publish" at bounding box center [737, 18] width 16 height 16
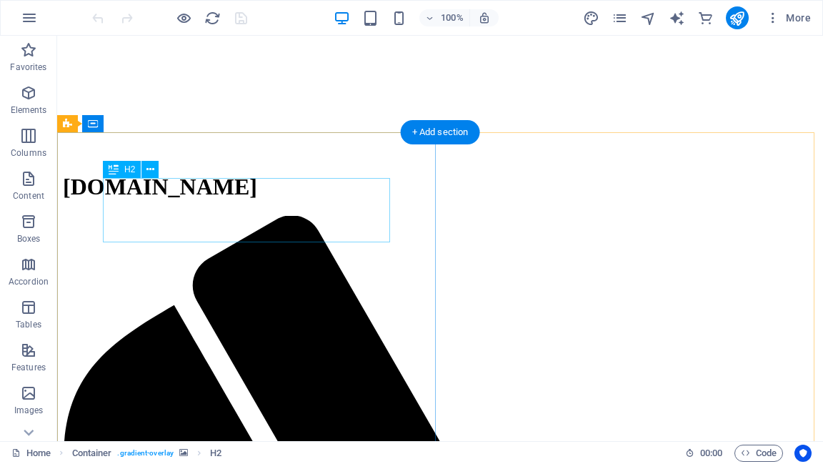
scroll to position [343, 0]
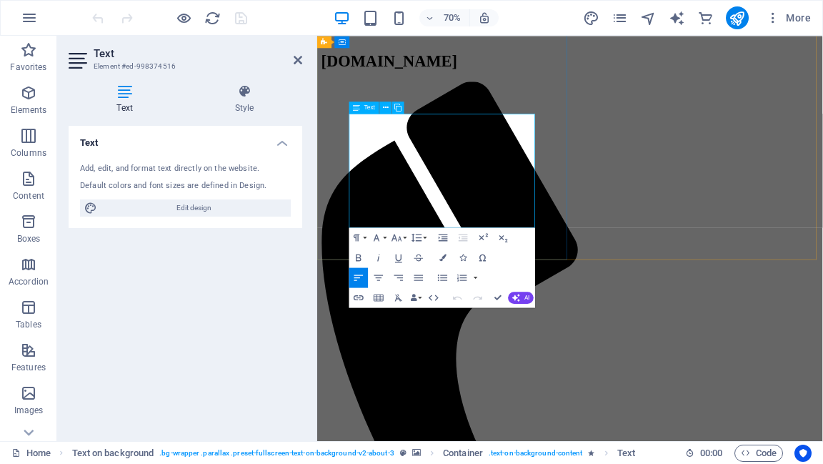
drag, startPoint x: 364, startPoint y: 152, endPoint x: 624, endPoint y: 306, distance: 301.4
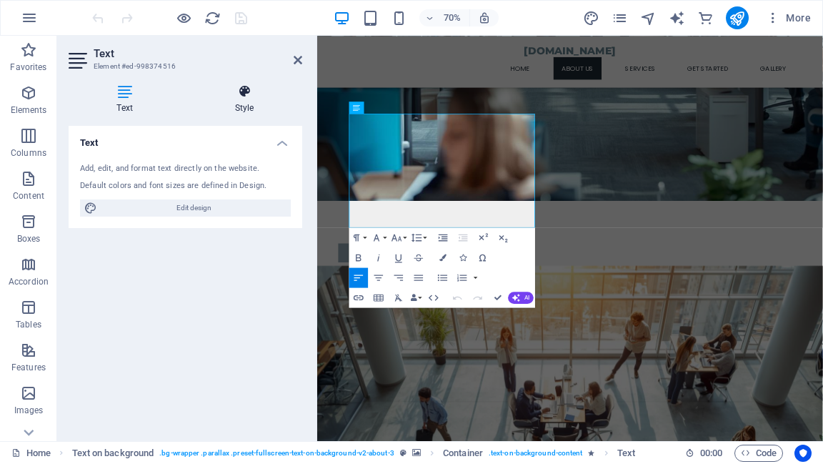
click at [243, 99] on h4 "Style" at bounding box center [244, 99] width 116 height 30
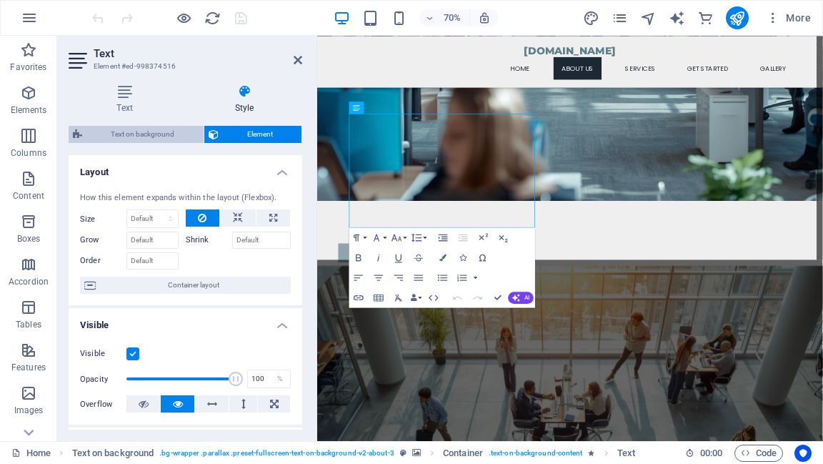
click at [139, 140] on span "Text on background" at bounding box center [142, 134] width 113 height 17
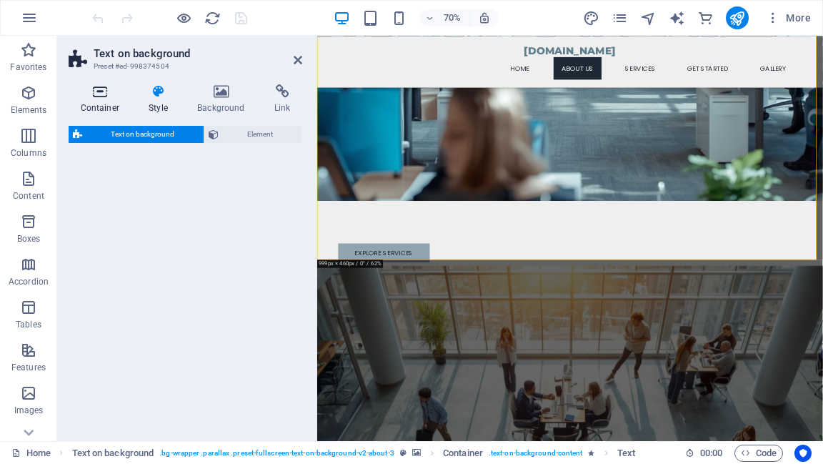
select select "%"
select select "rem"
select select "px"
select select "preset-fullscreen-text-on-background-v2-about-3"
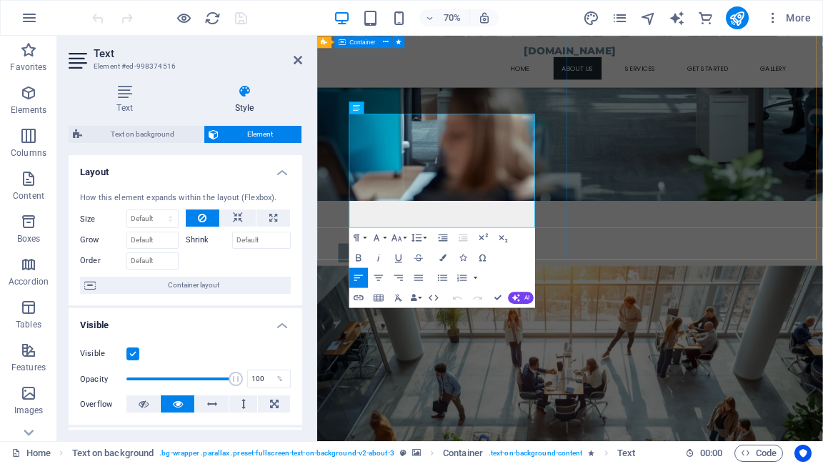
drag, startPoint x: 365, startPoint y: 150, endPoint x: 629, endPoint y: 309, distance: 308.7
click at [404, 238] on button "Font Size" at bounding box center [398, 237] width 19 height 20
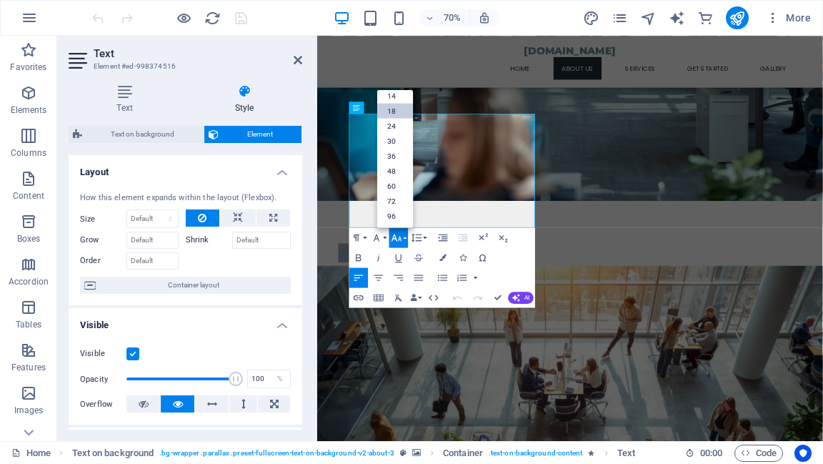
scroll to position [114, 0]
click at [387, 128] on link "24" at bounding box center [395, 126] width 36 height 15
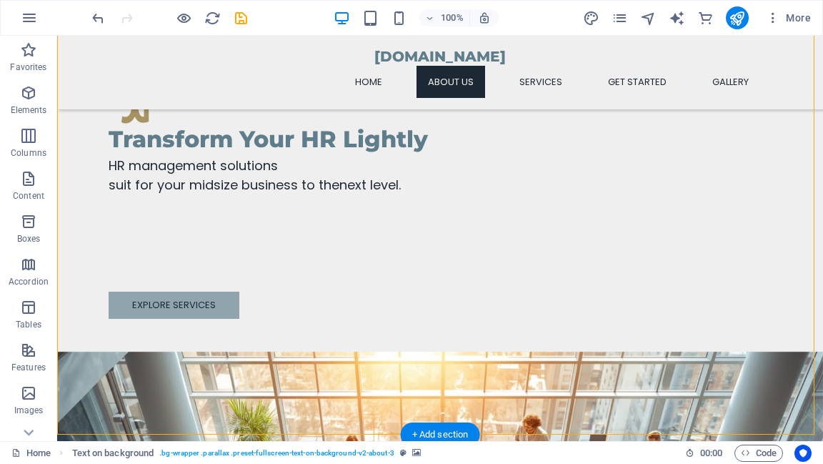
scroll to position [343, 0]
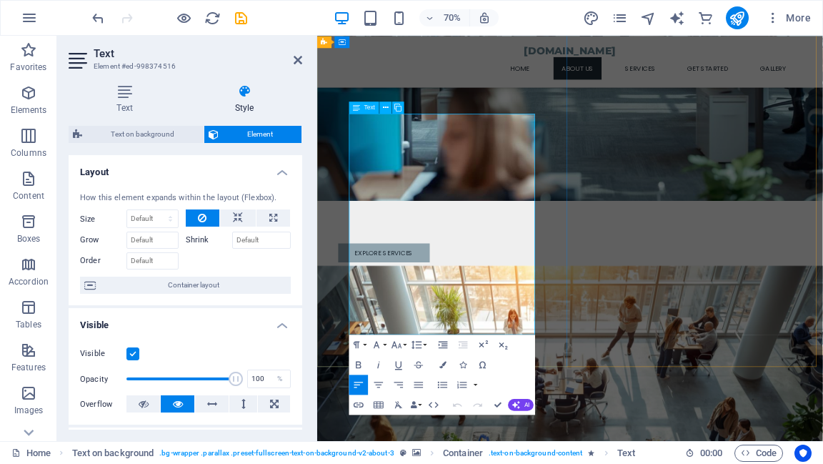
drag, startPoint x: 364, startPoint y: 156, endPoint x: 473, endPoint y: 457, distance: 320.5
click at [403, 345] on button "Font Size" at bounding box center [398, 344] width 19 height 20
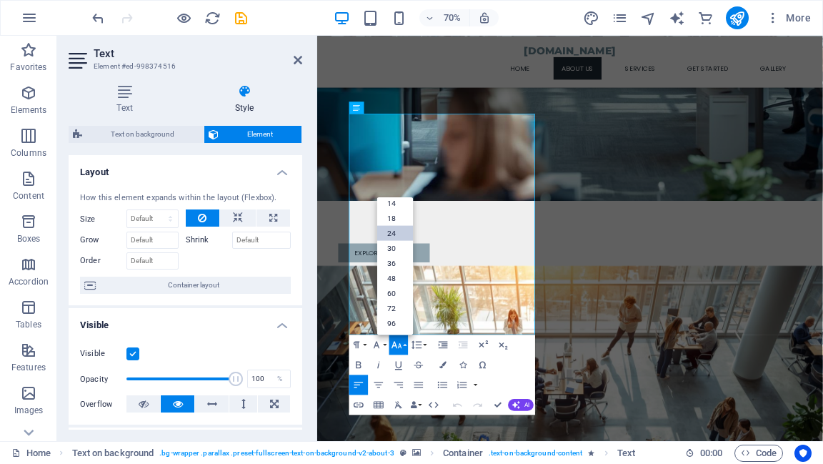
scroll to position [114, 0]
click at [392, 231] on link "24" at bounding box center [395, 233] width 36 height 15
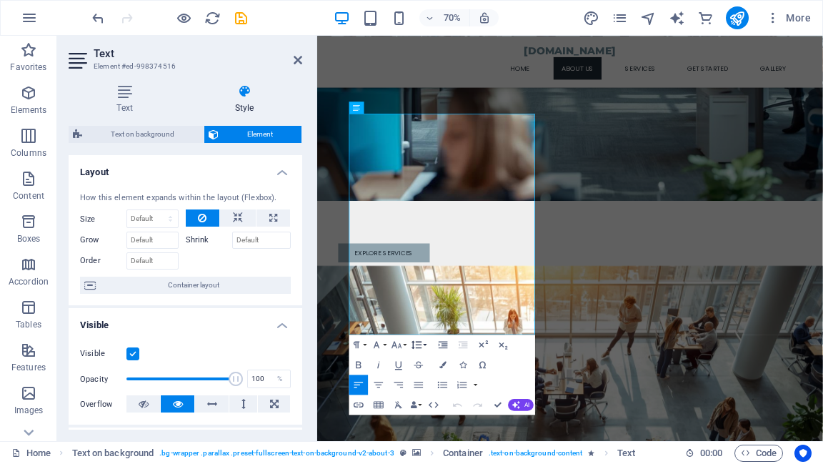
click at [422, 343] on icon "button" at bounding box center [417, 345] width 12 height 12
click at [423, 345] on button "Line Height" at bounding box center [418, 344] width 19 height 20
click at [366, 341] on button "Paragraph Format" at bounding box center [358, 344] width 19 height 20
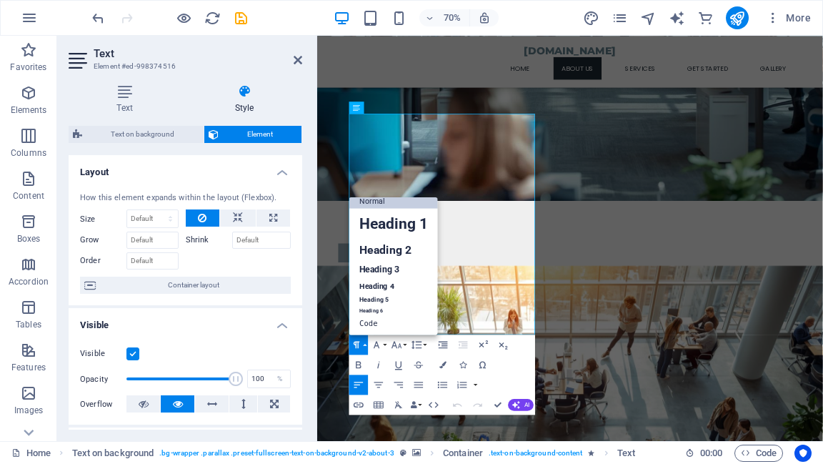
scroll to position [11, 0]
click at [366, 341] on button "Paragraph Format" at bounding box center [358, 344] width 19 height 20
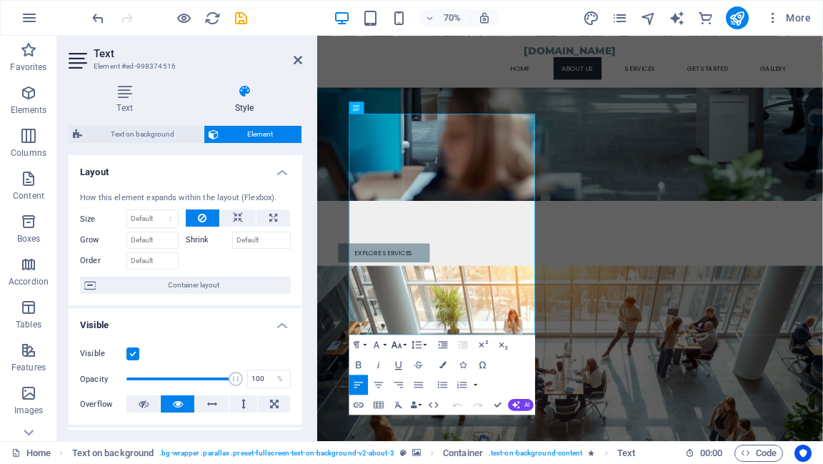
click at [402, 344] on icon "button" at bounding box center [397, 345] width 12 height 12
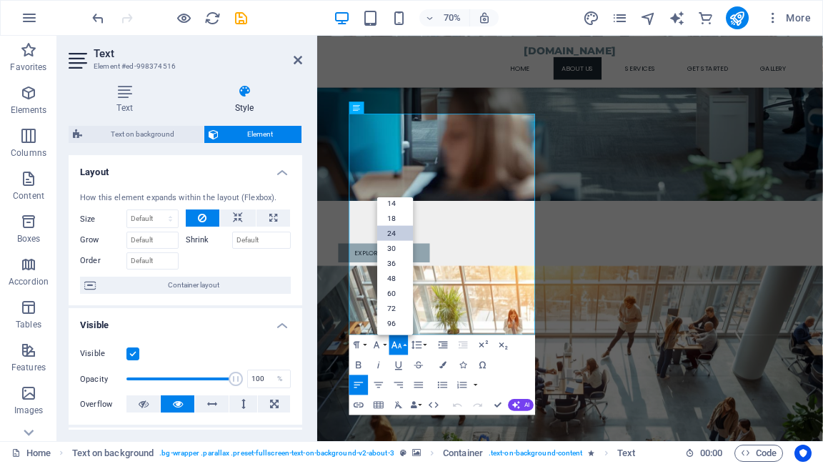
scroll to position [114, 0]
click at [398, 217] on link "18" at bounding box center [395, 218] width 36 height 15
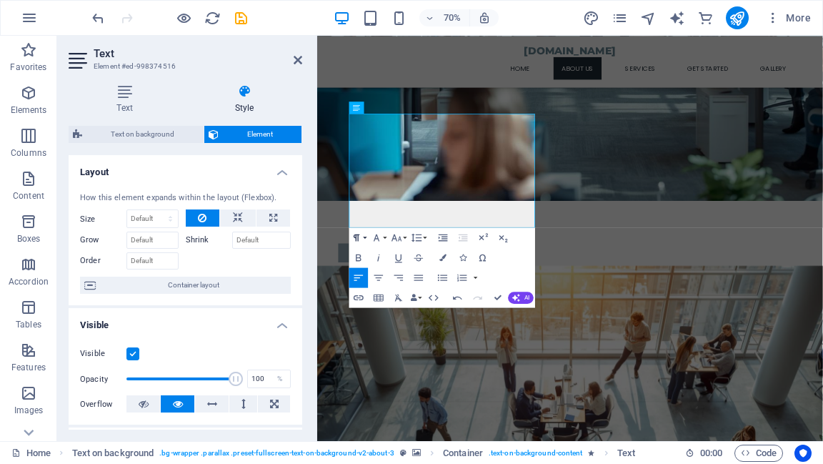
click at [363, 235] on button "Paragraph Format" at bounding box center [358, 237] width 19 height 20
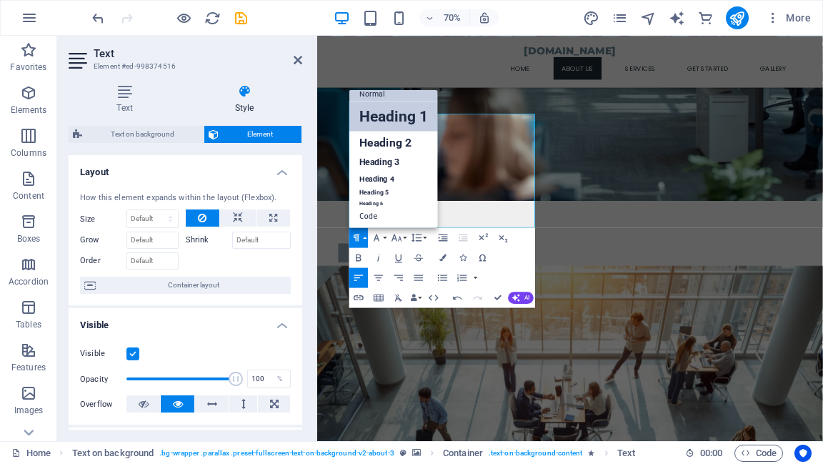
click at [388, 124] on link "Heading 1" at bounding box center [393, 116] width 89 height 30
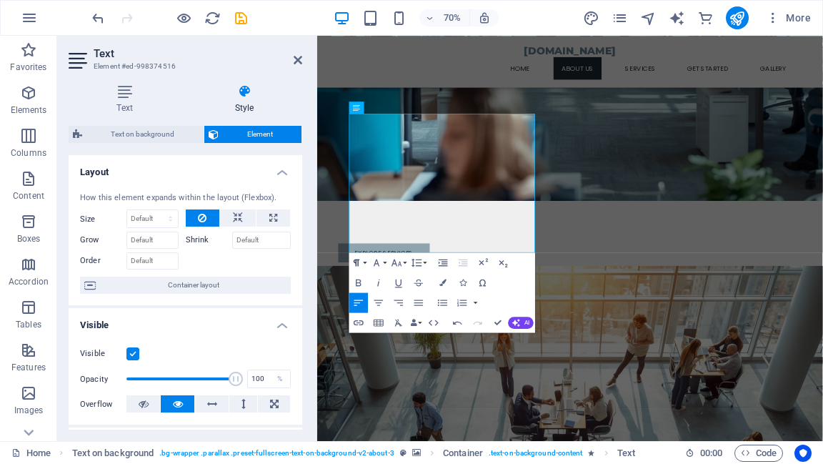
click at [363, 266] on button "Paragraph Format" at bounding box center [358, 262] width 19 height 20
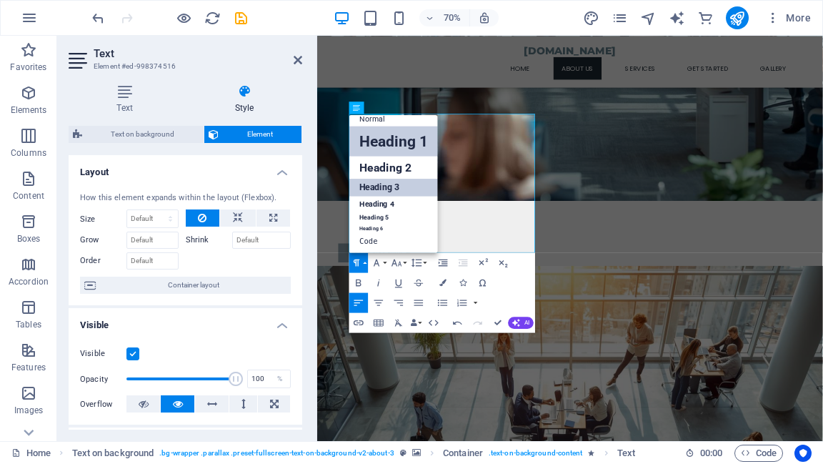
scroll to position [11, 0]
click at [383, 169] on link "Heading 2" at bounding box center [393, 167] width 89 height 23
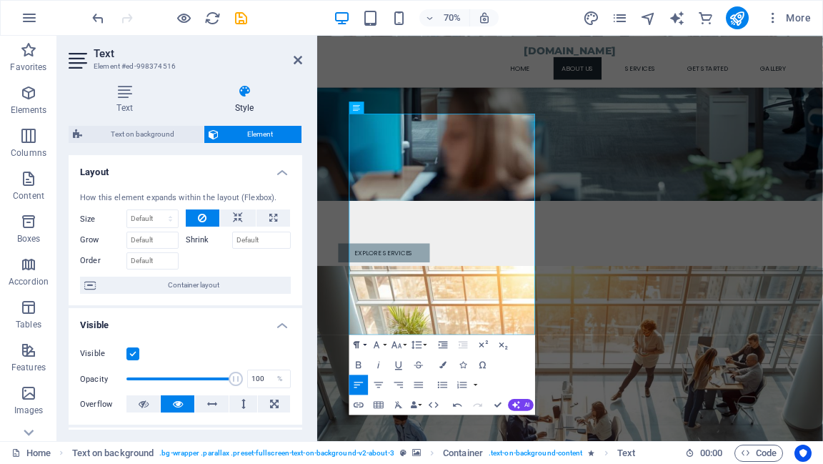
click at [364, 347] on button "Paragraph Format" at bounding box center [358, 344] width 19 height 20
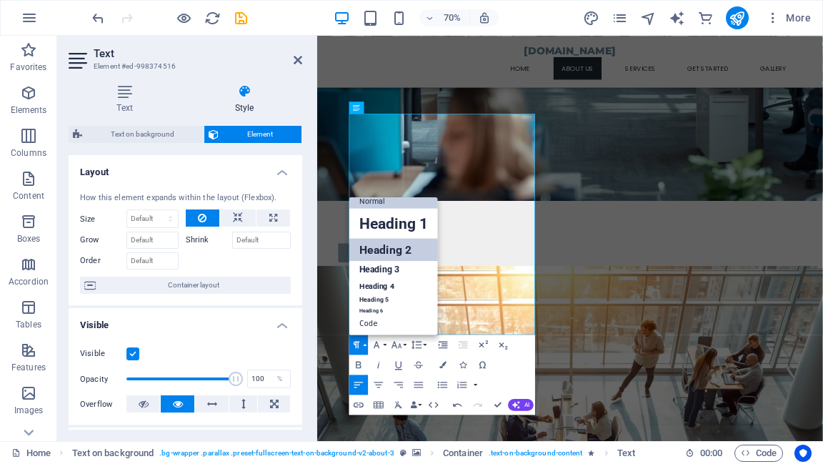
click at [383, 203] on link "Normal" at bounding box center [393, 200] width 89 height 15
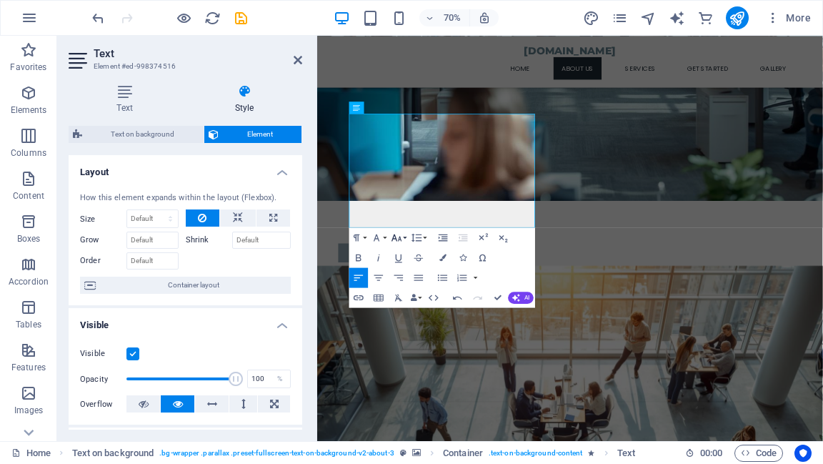
click at [400, 240] on icon "button" at bounding box center [397, 237] width 12 height 12
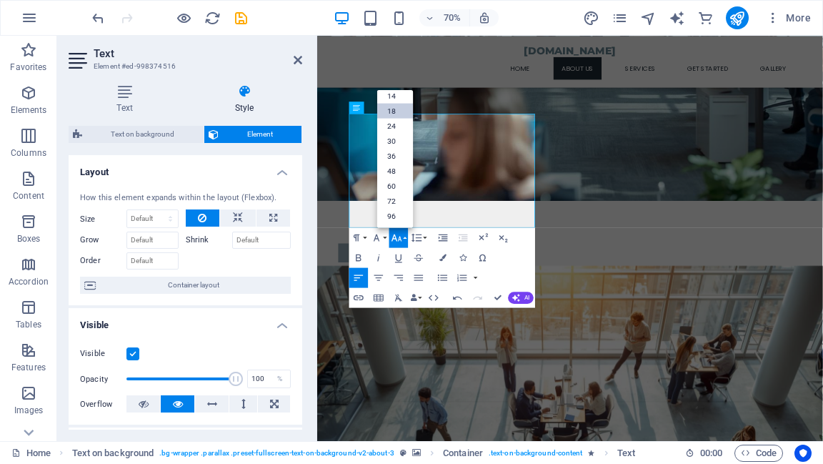
scroll to position [114, 0]
click at [394, 129] on link "24" at bounding box center [395, 126] width 36 height 15
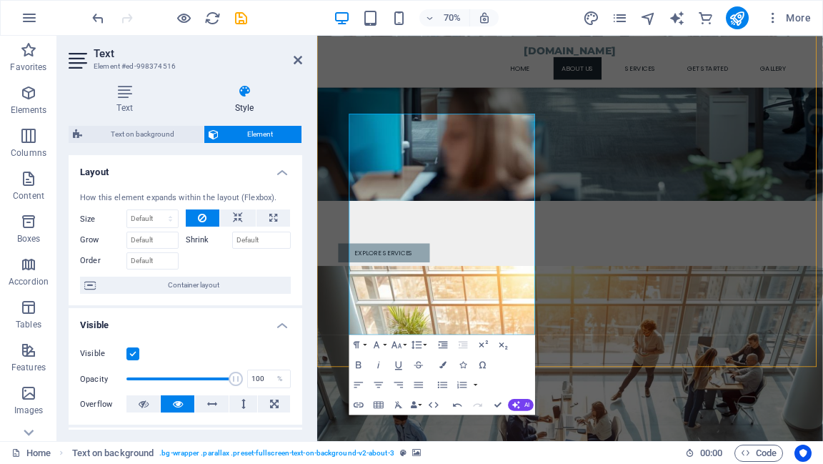
select select "%"
select select "rem"
select select "px"
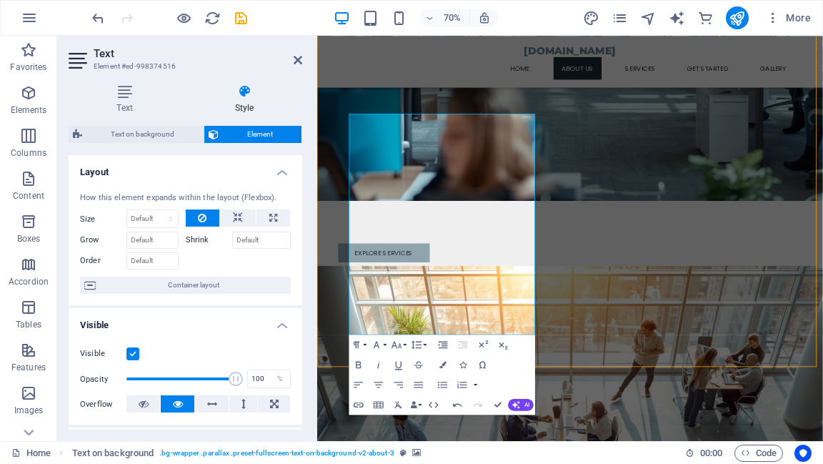
select select "preset-fullscreen-text-on-background-v2-about-3"
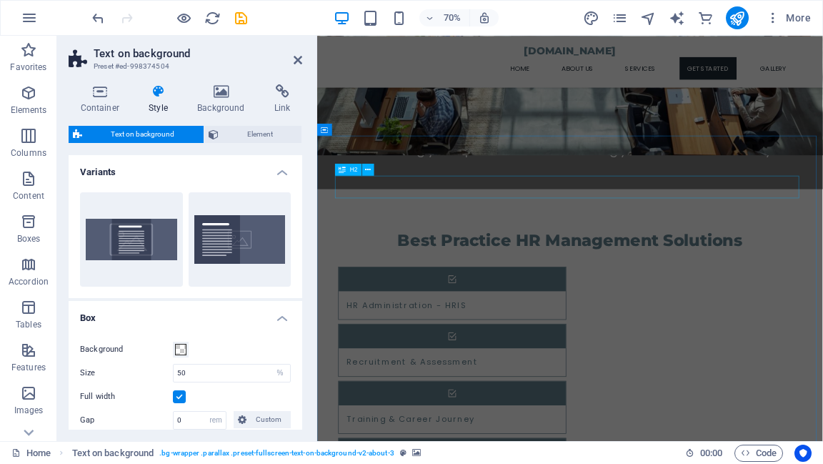
scroll to position [1315, 0]
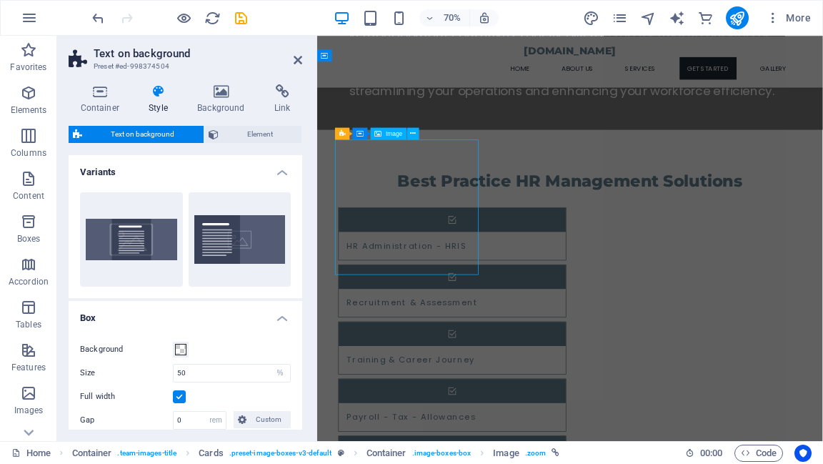
select select "vw"
select select "px"
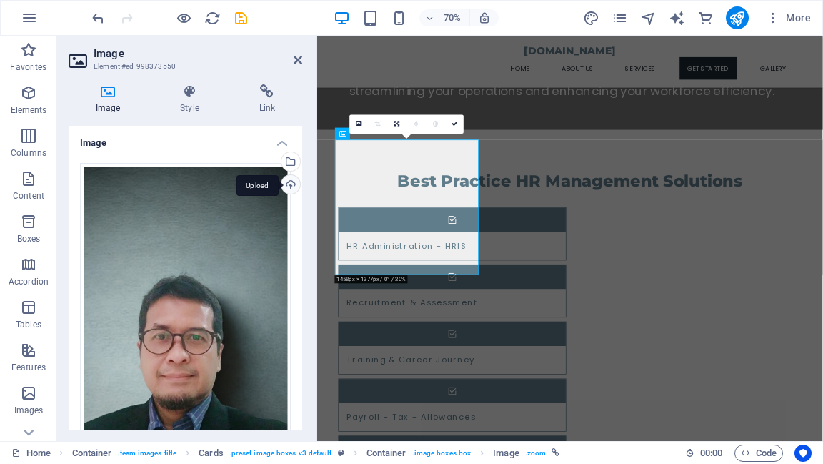
click at [286, 186] on div "Upload" at bounding box center [289, 185] width 21 height 21
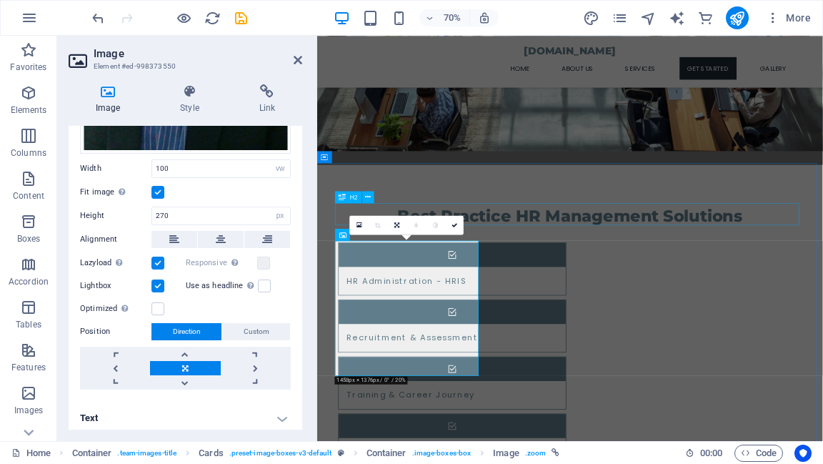
scroll to position [1289, 0]
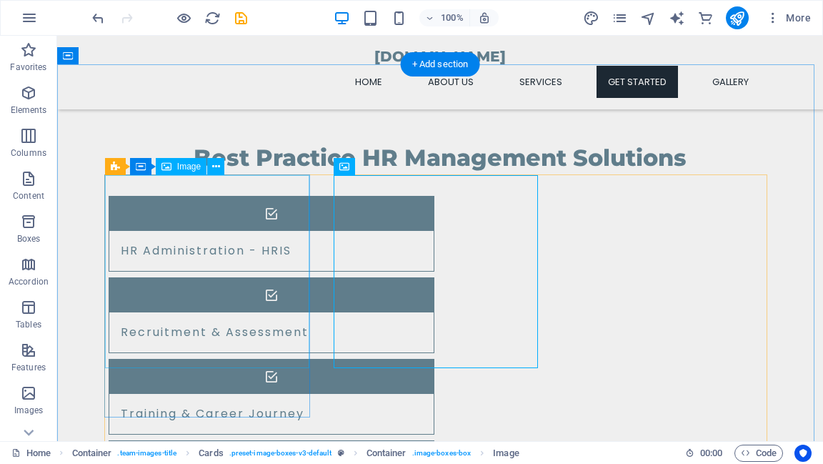
scroll to position [1326, 0]
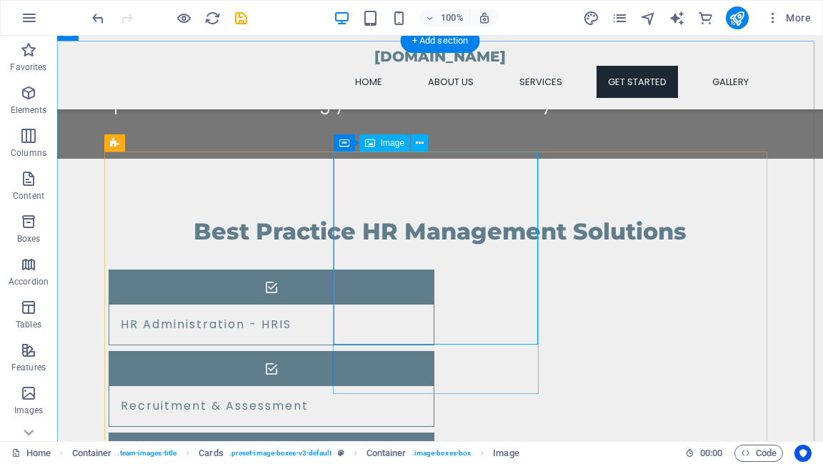
select select "vw"
select select "px"
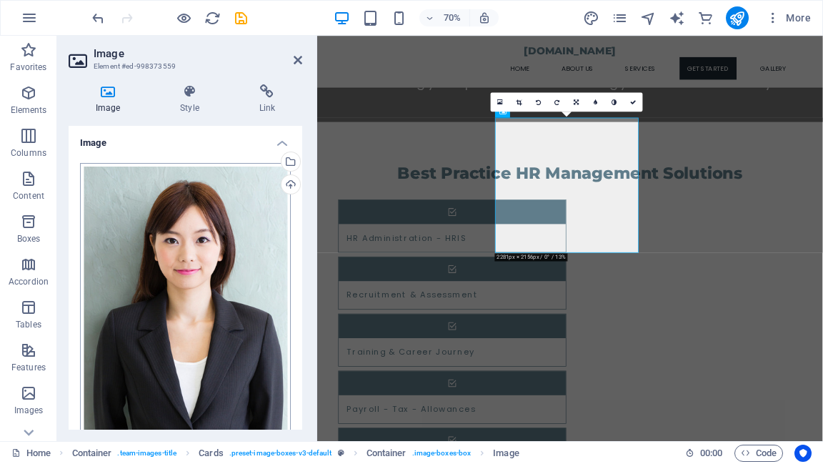
scroll to position [1346, 0]
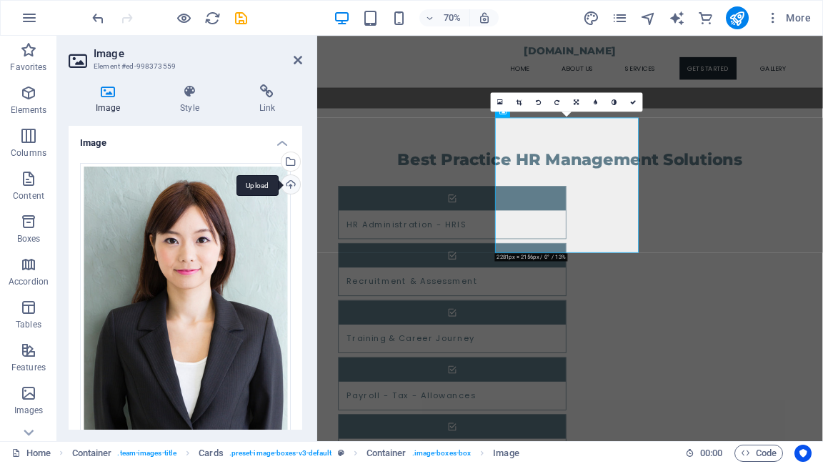
click at [286, 189] on div "Upload" at bounding box center [289, 185] width 21 height 21
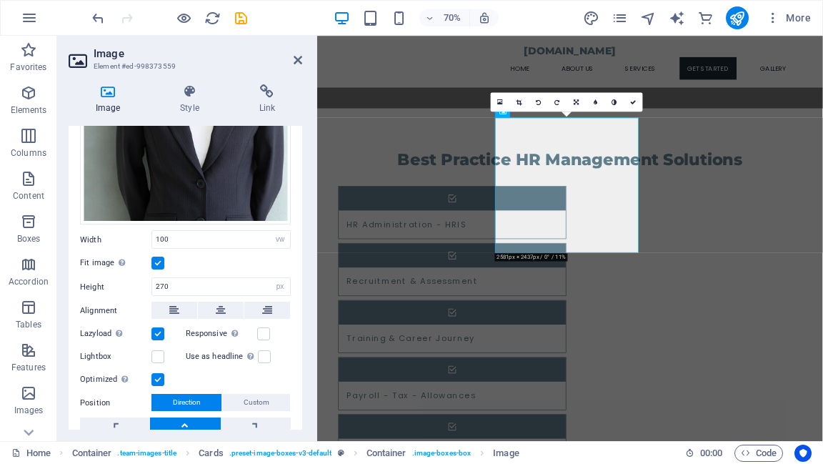
scroll to position [286, 0]
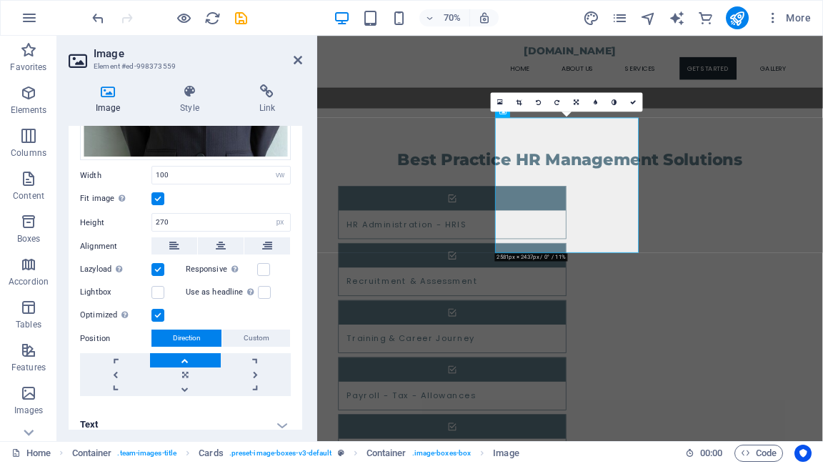
click at [294, 227] on div "Drag files here, click to choose files or select files from Files or our free s…" at bounding box center [186, 137] width 234 height 542
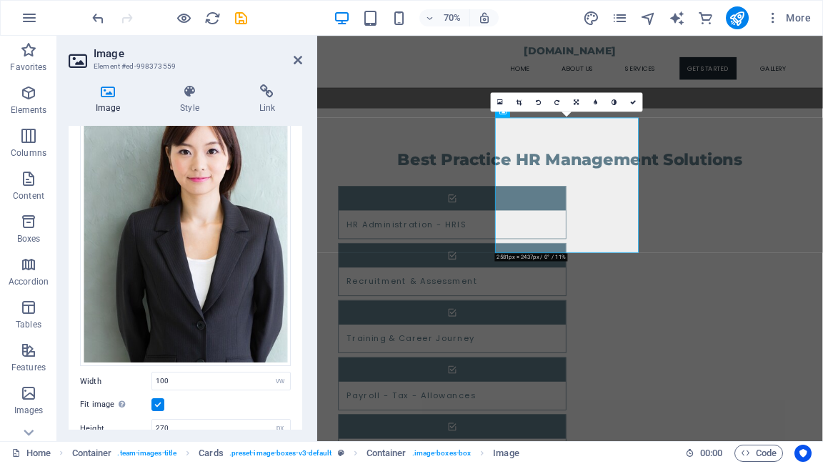
scroll to position [57, 0]
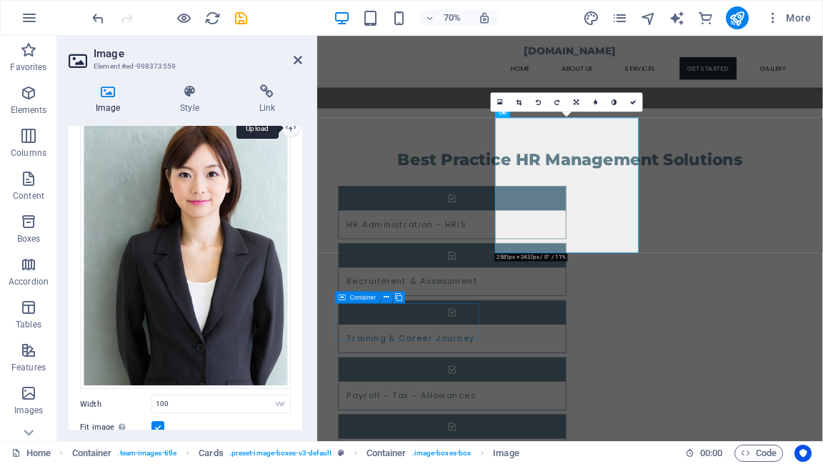
click at [286, 130] on div "Upload" at bounding box center [289, 128] width 21 height 21
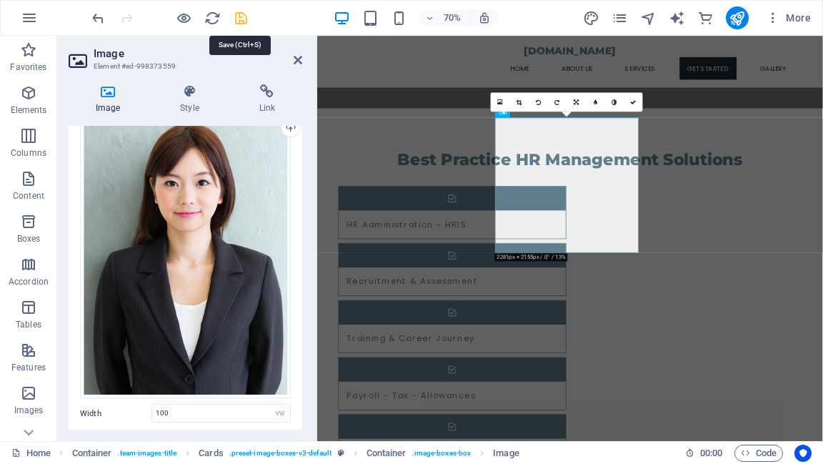
click at [247, 22] on icon "save" at bounding box center [241, 18] width 16 height 16
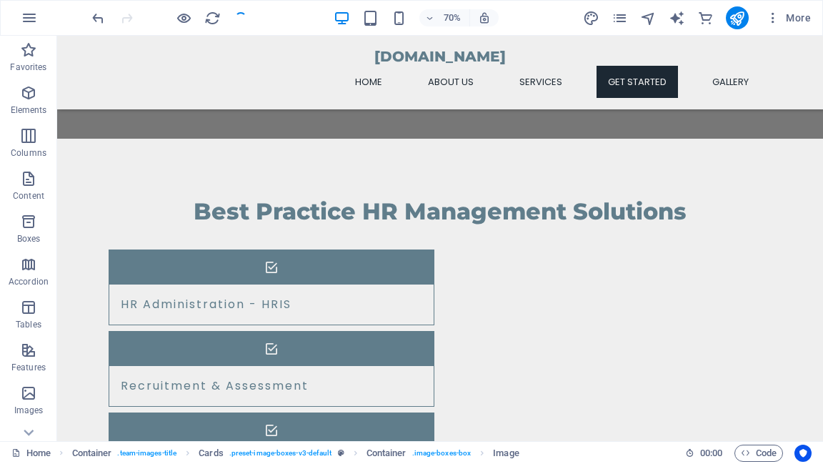
scroll to position [1326, 0]
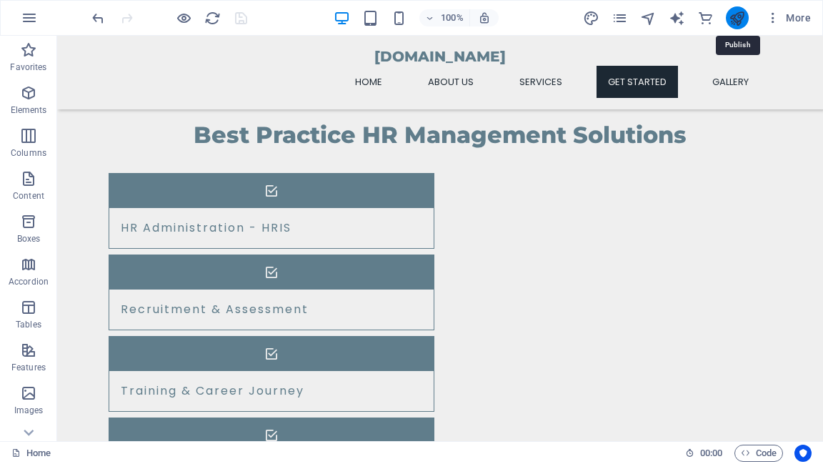
click at [737, 21] on icon "publish" at bounding box center [737, 18] width 16 height 16
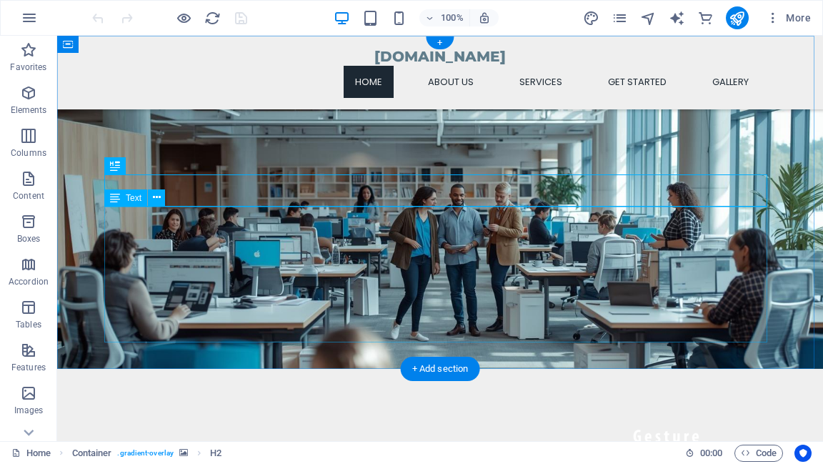
scroll to position [286, 0]
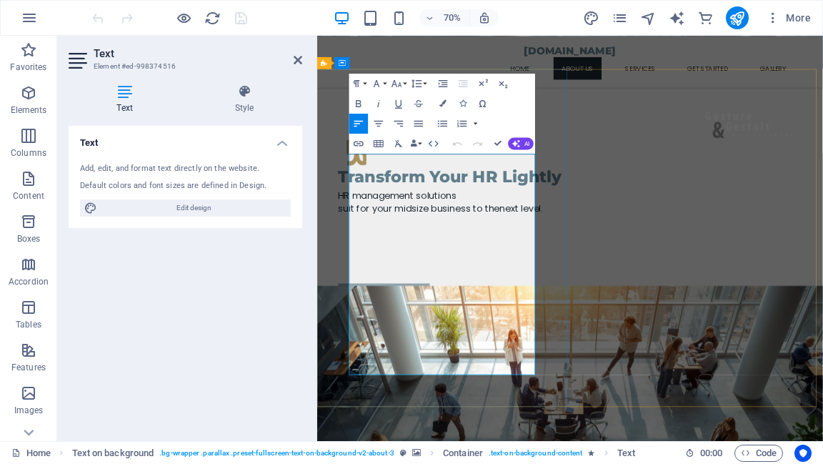
drag, startPoint x: 366, startPoint y: 214, endPoint x: 568, endPoint y: 512, distance: 360.7
drag, startPoint x: 492, startPoint y: 347, endPoint x: 405, endPoint y: 327, distance: 88.6
drag, startPoint x: 366, startPoint y: 212, endPoint x: 486, endPoint y: 510, distance: 321.2
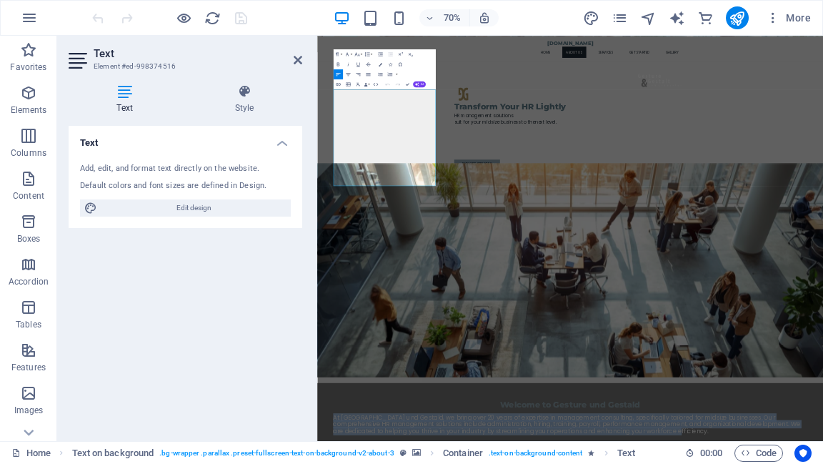
scroll to position [333, 0]
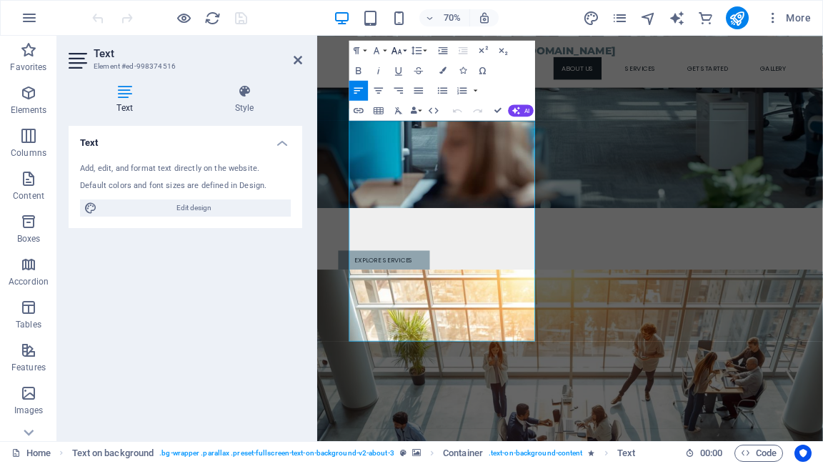
click at [403, 50] on button "Font Size" at bounding box center [398, 50] width 19 height 20
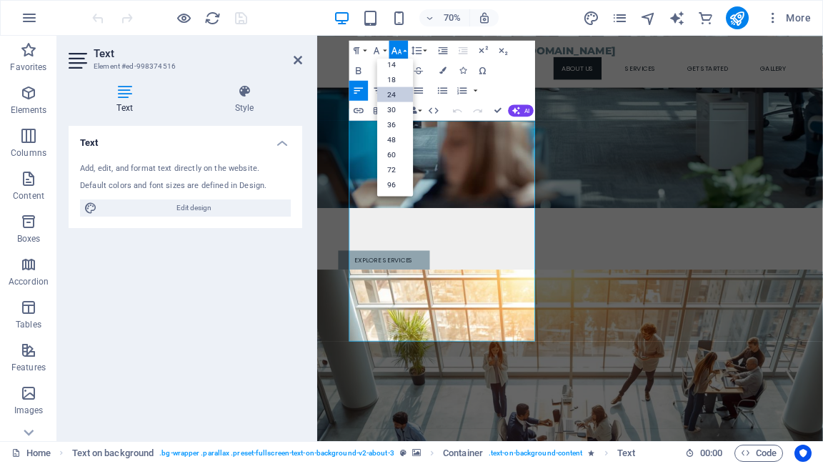
scroll to position [114, 0]
click at [398, 81] on link "18" at bounding box center [395, 79] width 36 height 15
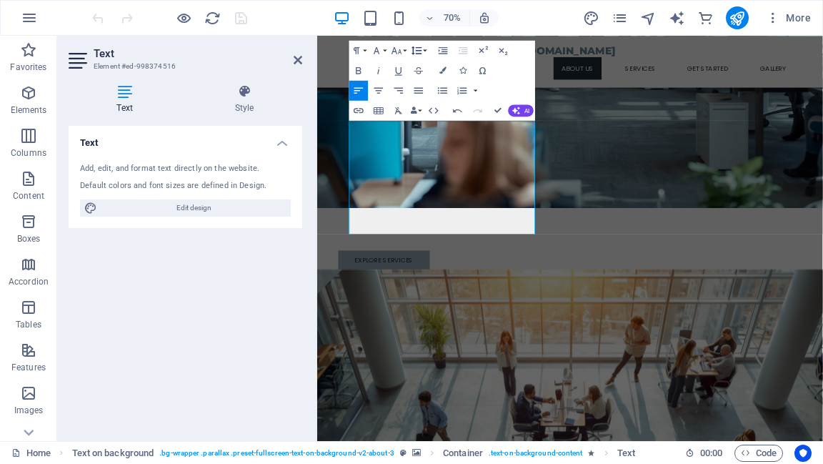
click at [422, 51] on icon "button" at bounding box center [417, 50] width 12 height 12
click at [409, 110] on link "1.5" at bounding box center [414, 114] width 44 height 15
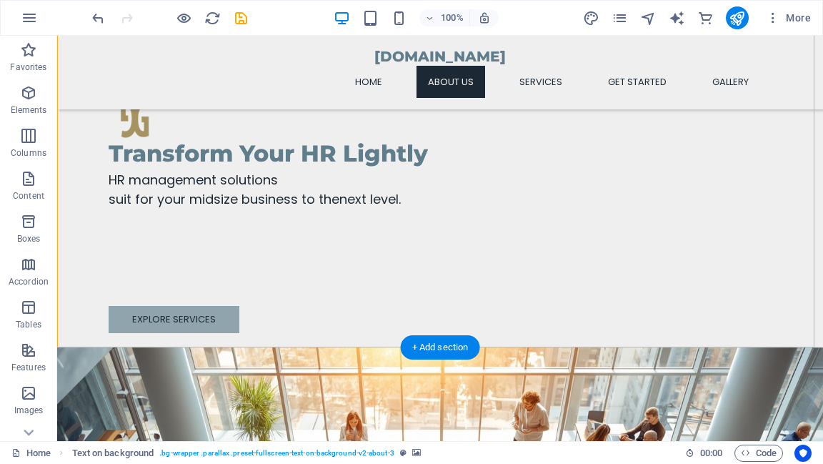
scroll to position [343, 0]
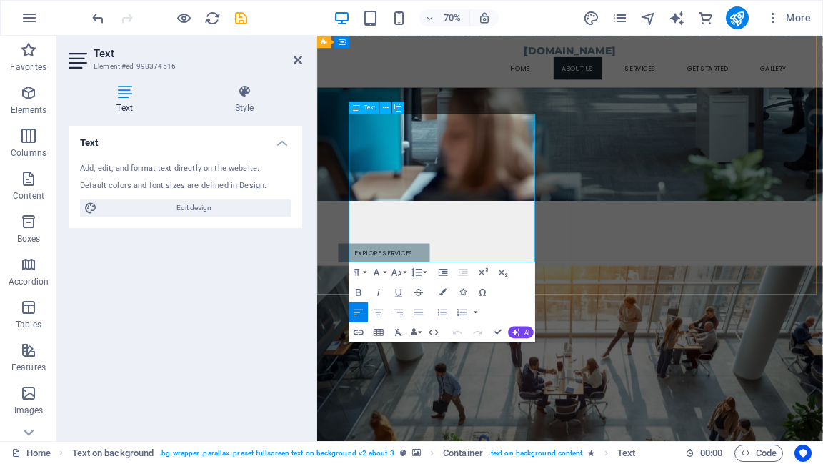
drag, startPoint x: 364, startPoint y: 160, endPoint x: 627, endPoint y: 350, distance: 323.8
click at [383, 274] on button "Font Family" at bounding box center [378, 271] width 19 height 20
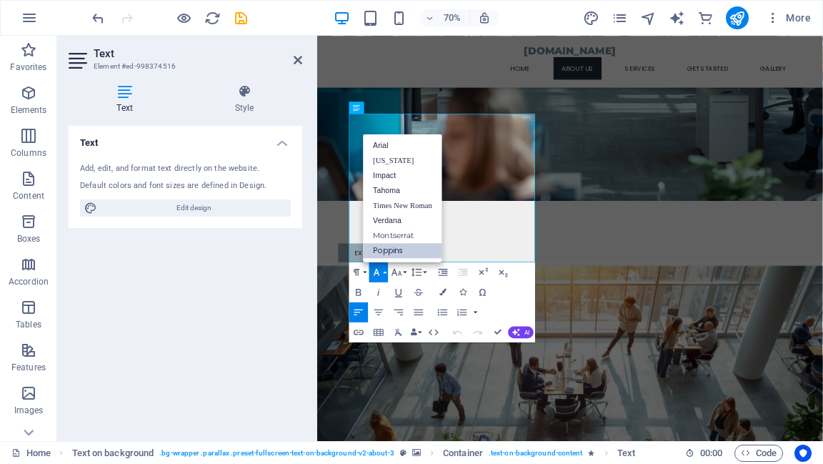
scroll to position [0, 0]
click at [392, 252] on link "Poppins" at bounding box center [402, 250] width 79 height 15
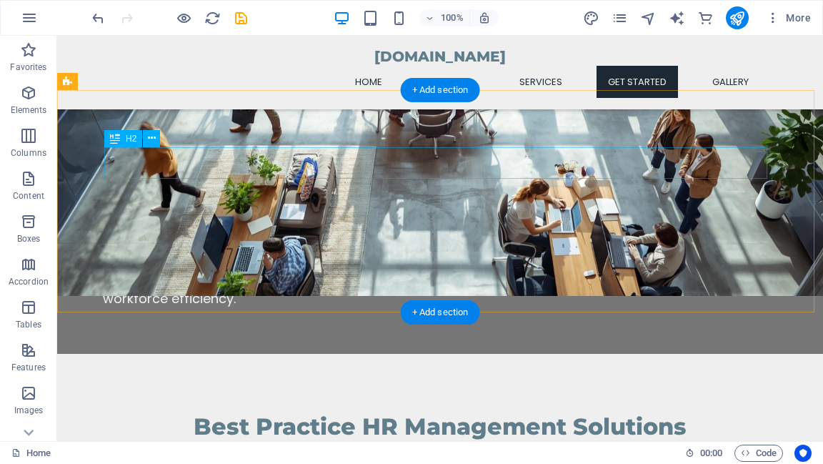
scroll to position [1257, 0]
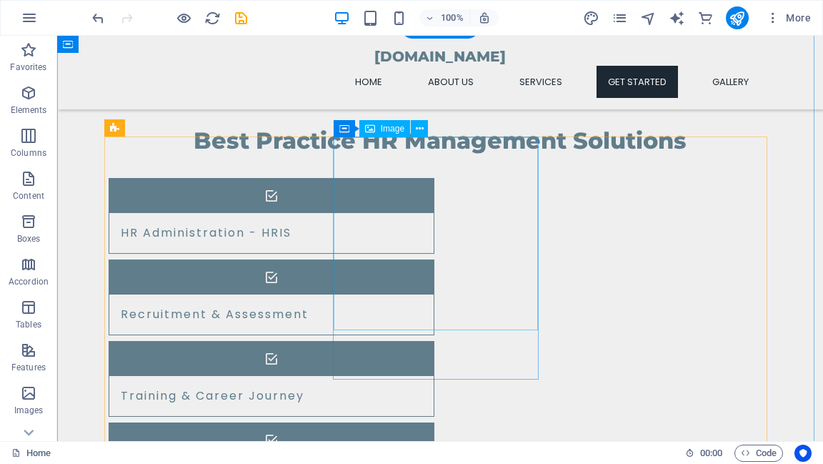
select select "vw"
select select "px"
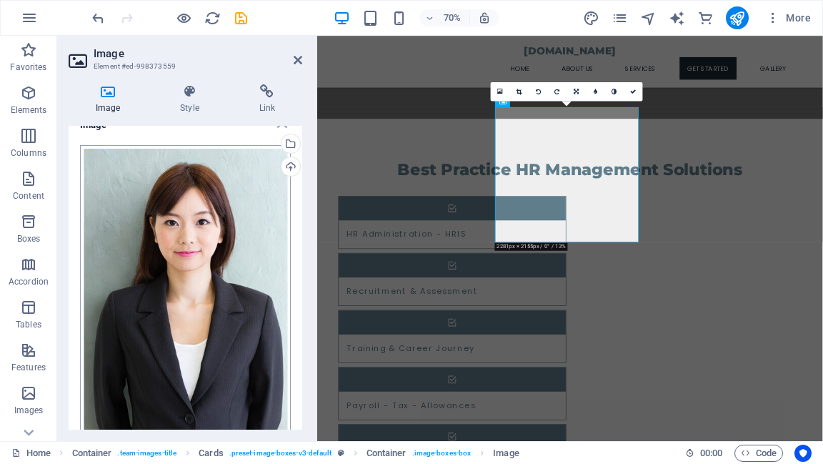
scroll to position [0, 0]
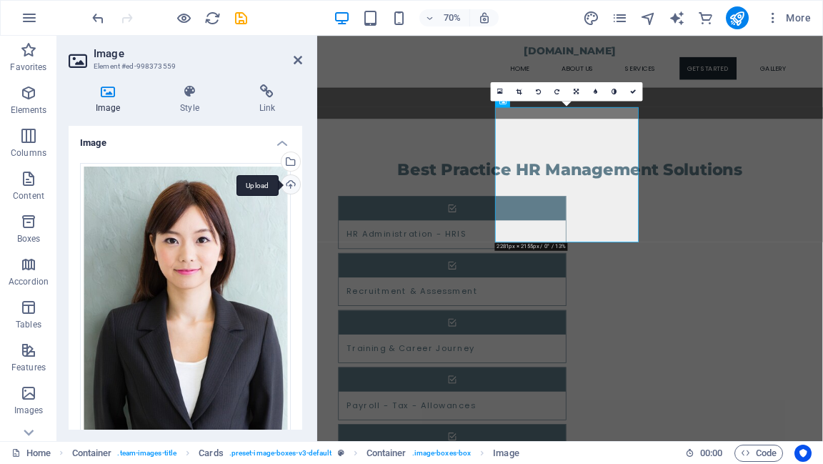
click at [288, 184] on div "Upload" at bounding box center [289, 185] width 21 height 21
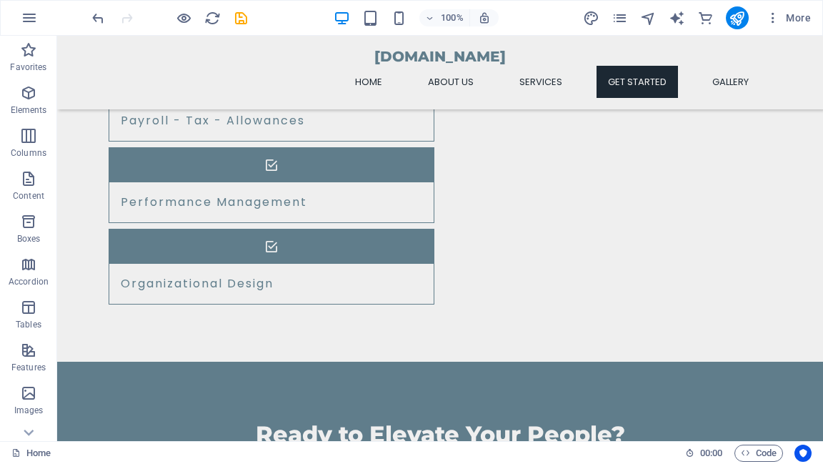
scroll to position [1535, 0]
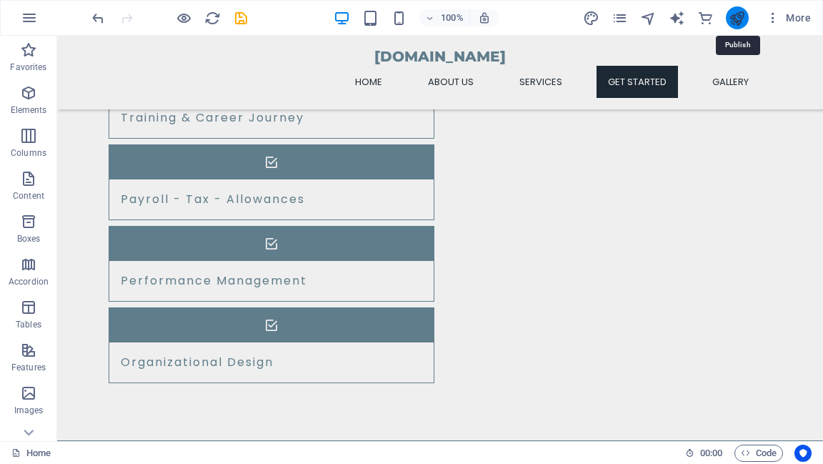
click at [736, 21] on icon "publish" at bounding box center [737, 18] width 16 height 16
